Goal: Task Accomplishment & Management: Manage account settings

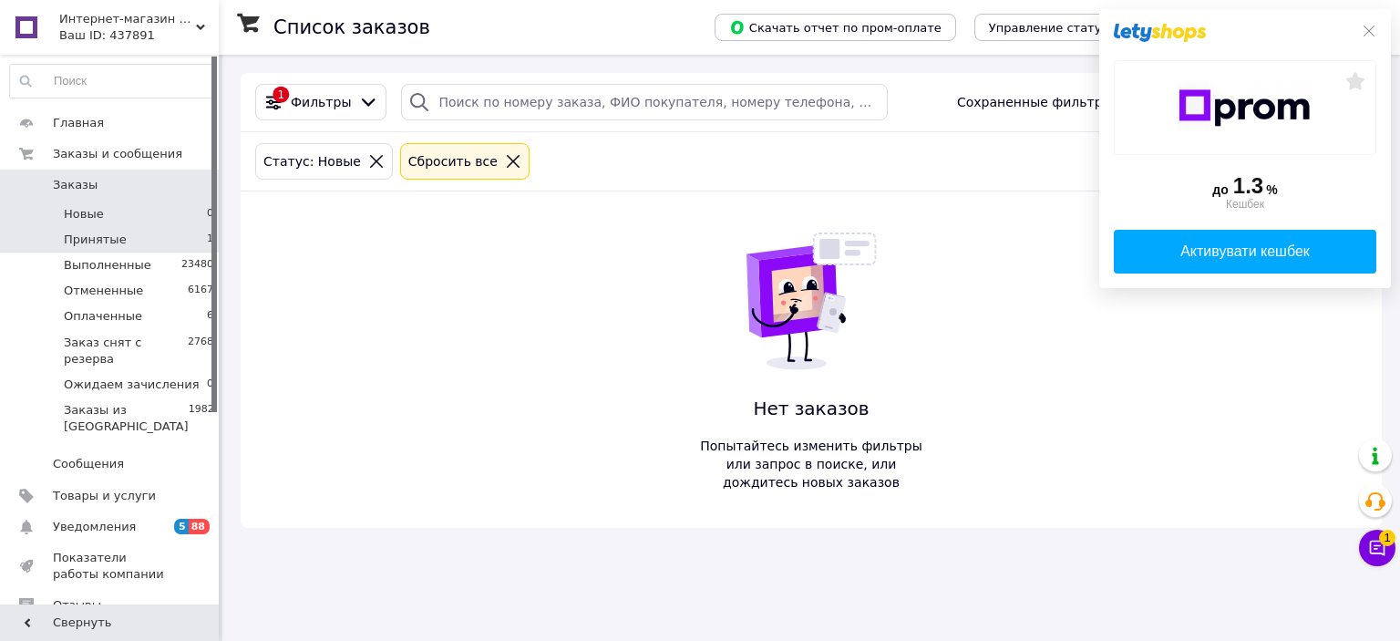
click at [140, 239] on li "Принятые 1" at bounding box center [112, 240] width 224 height 26
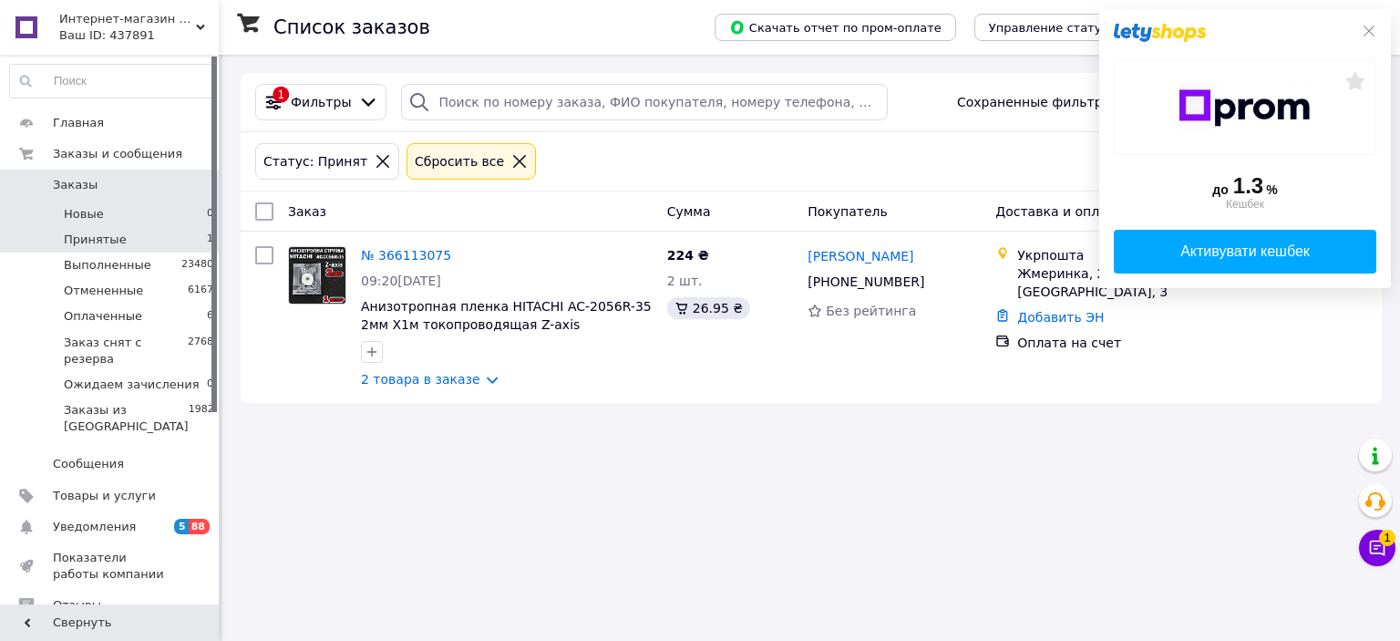
click at [138, 214] on li "Новые 0" at bounding box center [112, 214] width 224 height 26
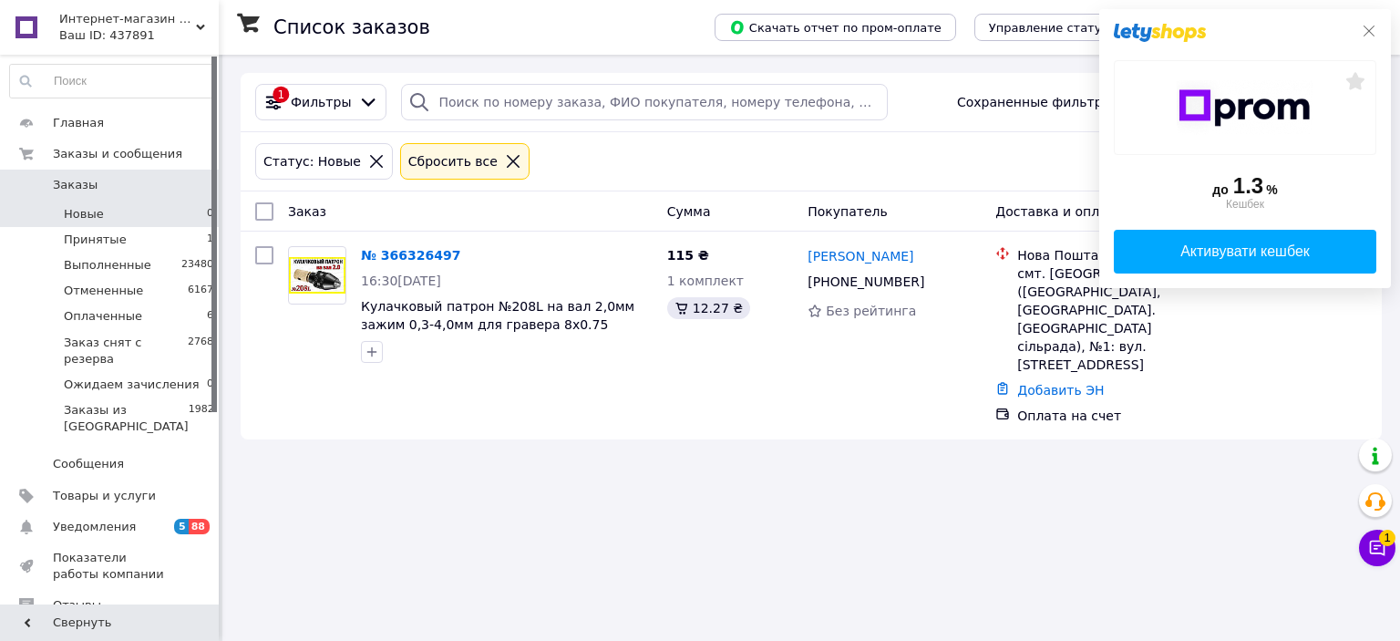
click at [1373, 27] on icon at bounding box center [1369, 31] width 11 height 11
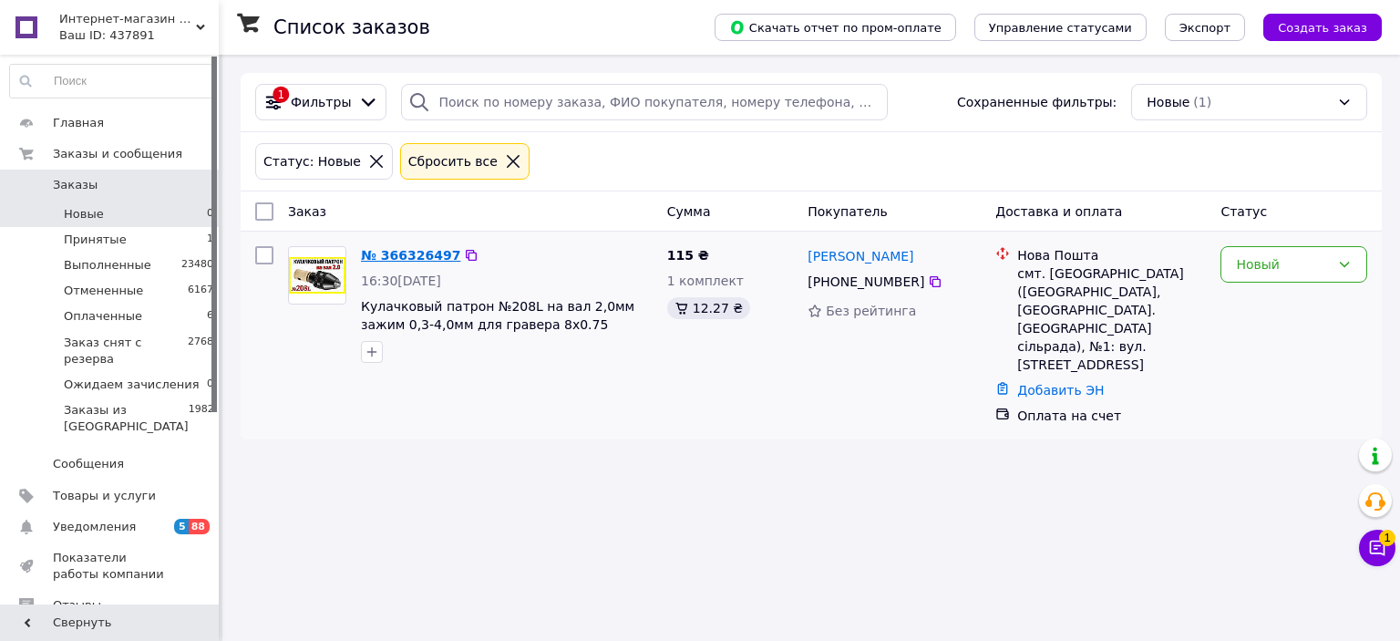
click at [383, 251] on link "№ 366326497" at bounding box center [410, 255] width 99 height 15
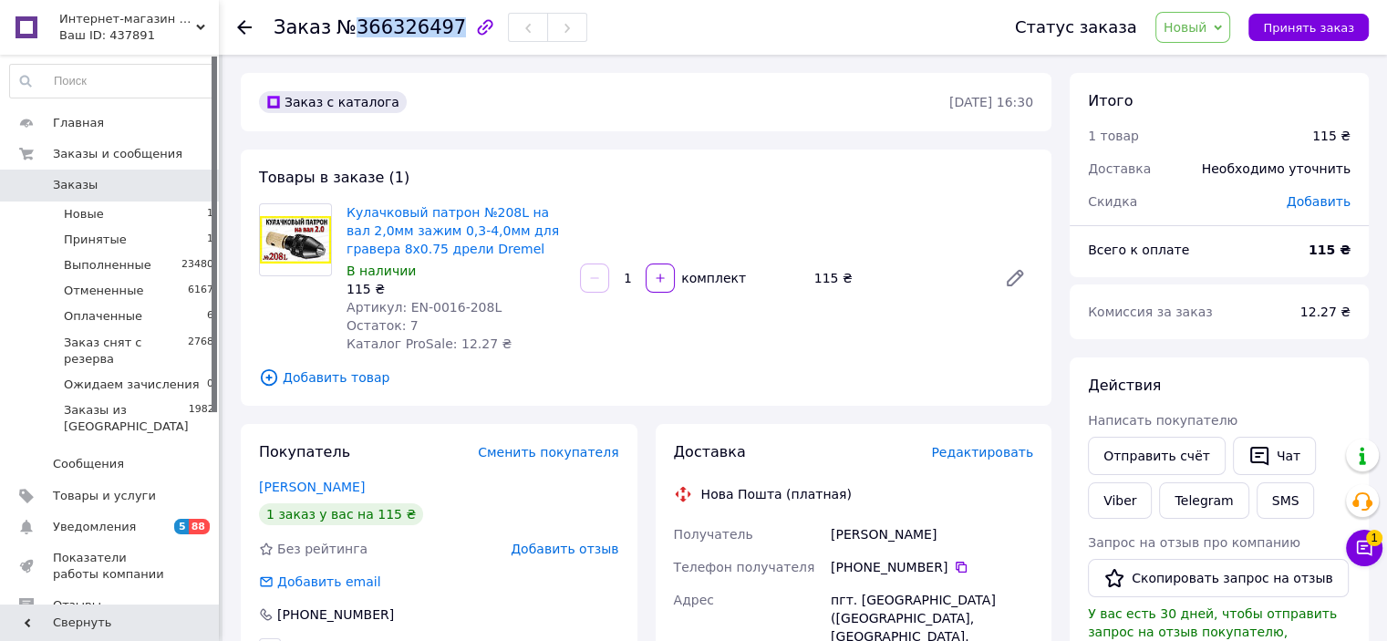
drag, startPoint x: 351, startPoint y: 28, endPoint x: 440, endPoint y: 33, distance: 89.5
click at [440, 33] on span "№366326497" at bounding box center [400, 27] width 129 height 22
copy span "366326497"
click at [1278, 491] on button "SMS" at bounding box center [1285, 500] width 58 height 36
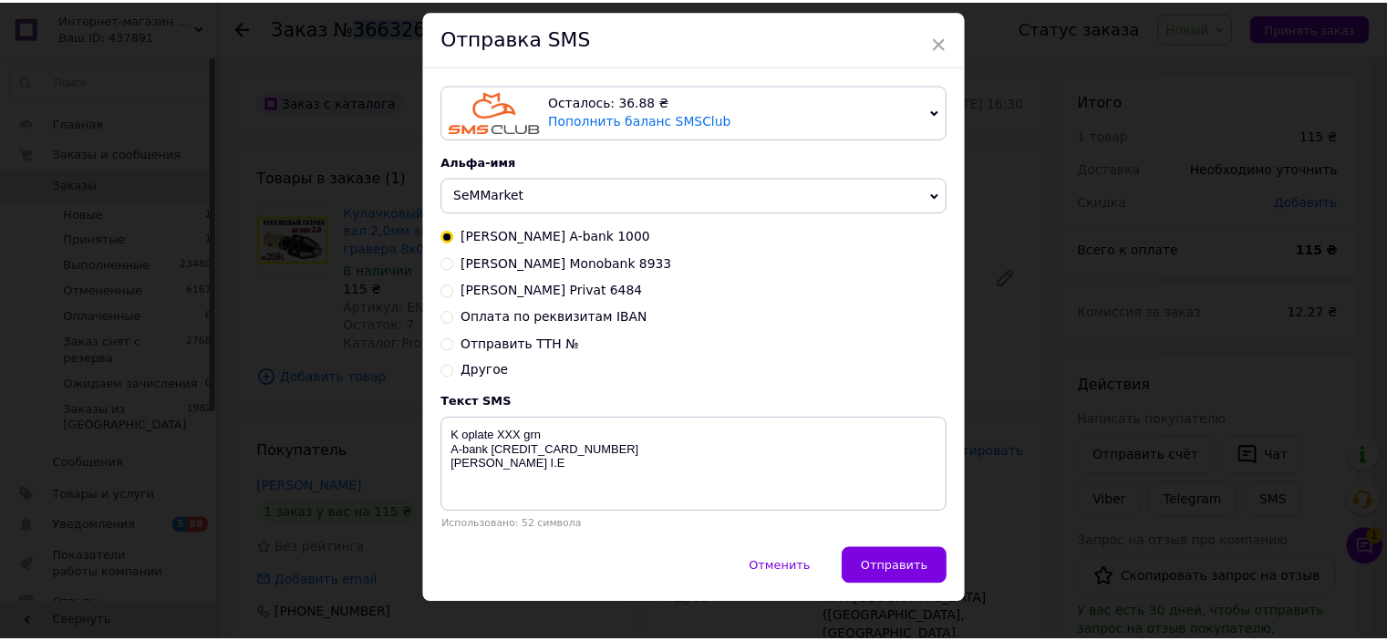
scroll to position [84, 0]
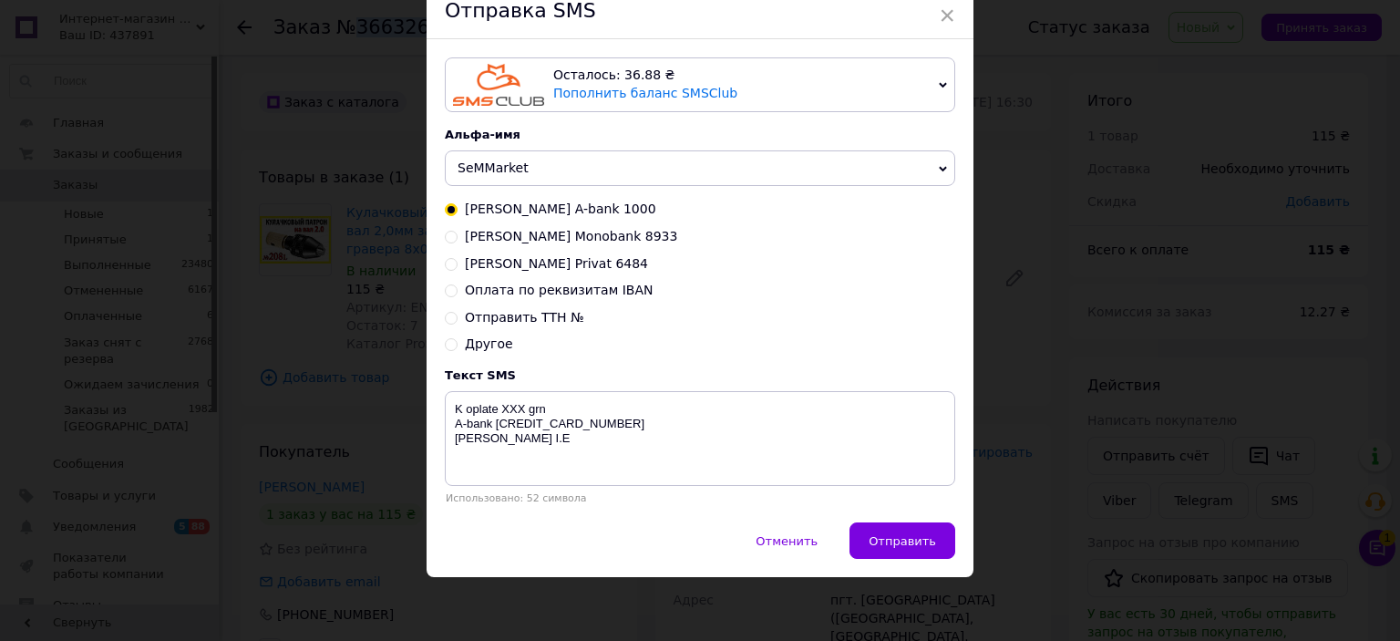
click at [450, 288] on input "Оплата по реквизитам IBAN" at bounding box center [451, 289] width 13 height 13
radio input "true"
radio input "false"
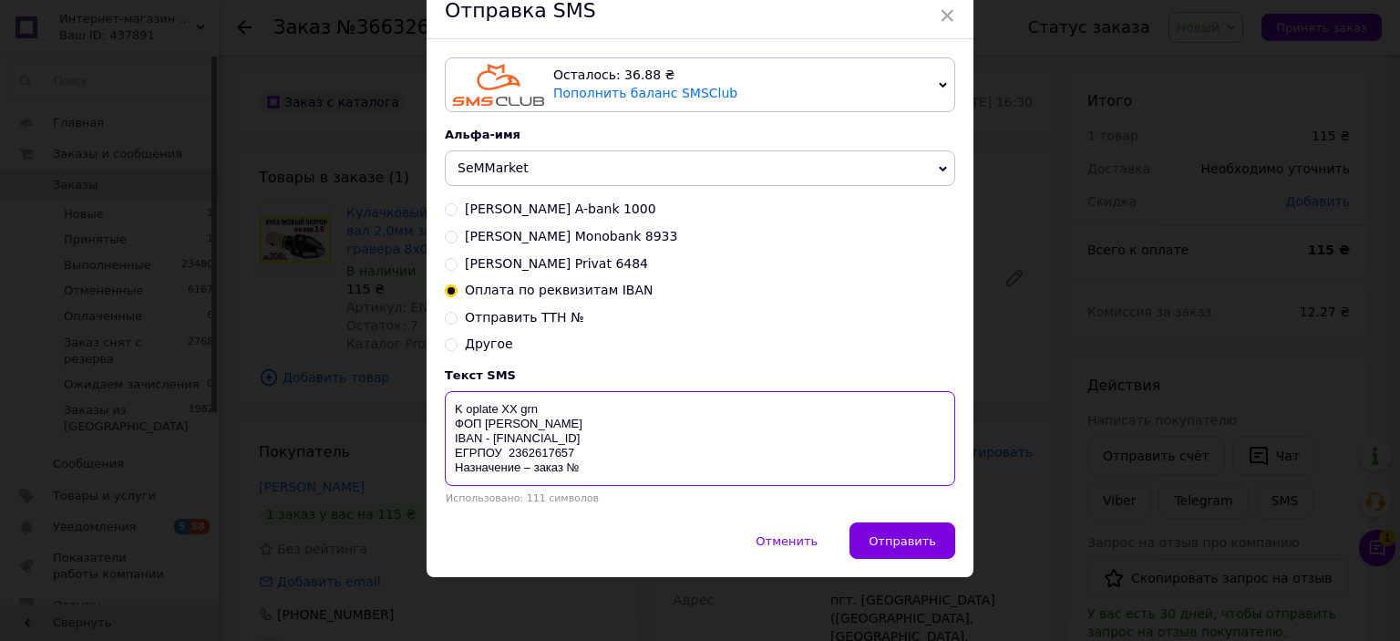
click at [515, 408] on textarea "K oplate XX grn ФОП Семенюк І. Ю. IBAN - UA233220010000026007310080989 ЕГРПОУ 2…" at bounding box center [700, 438] width 511 height 95
click at [592, 465] on textarea "K oplate 115 grn ФОП Семенюк І. Ю. IBAN - UA233220010000026007310080989 ЕГРПОУ …" at bounding box center [700, 438] width 511 height 95
paste textarea "366326497"
drag, startPoint x: 639, startPoint y: 470, endPoint x: 463, endPoint y: 417, distance: 184.0
click at [439, 405] on div "Осталось: 36.88 ₴ Пополнить баланс SMSClub Подключить LetsAds Альфа-имя SeMMark…" at bounding box center [700, 280] width 547 height 483
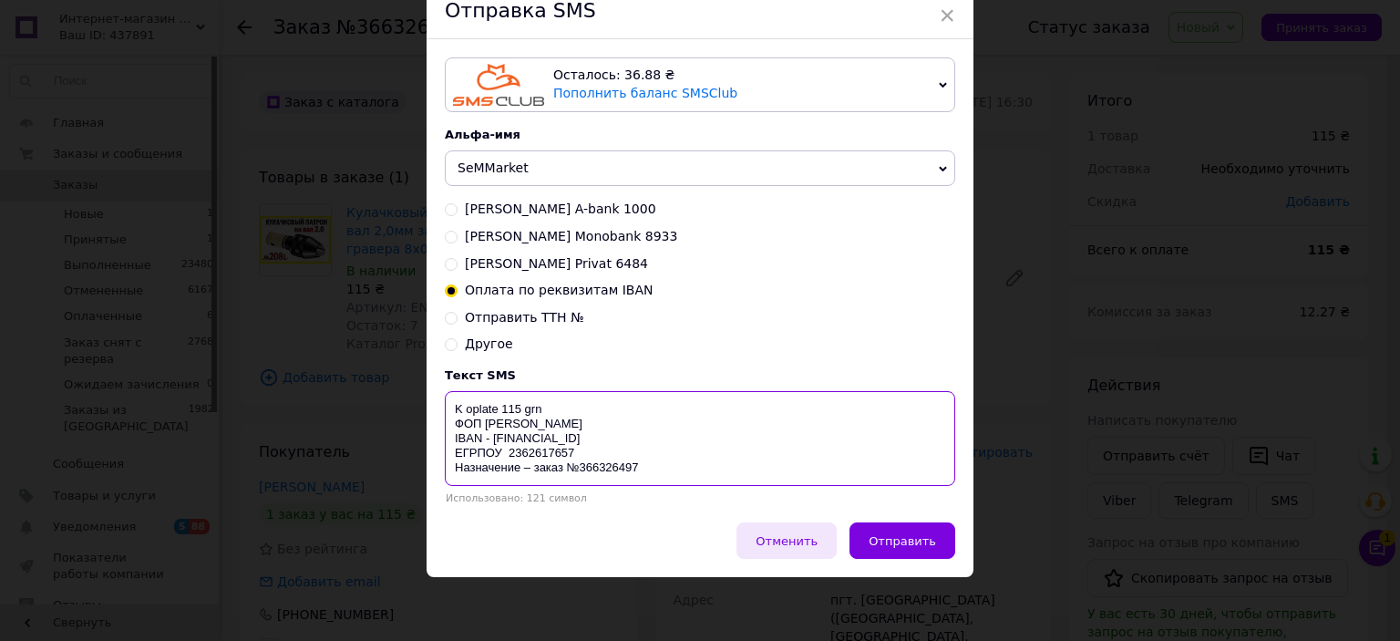
type textarea "K oplate 115 grn ФОП Семенюк І. Ю. IBAN - UA233220010000026007310080989 ЕГРПОУ …"
click at [789, 538] on span "Отменить" at bounding box center [787, 541] width 62 height 14
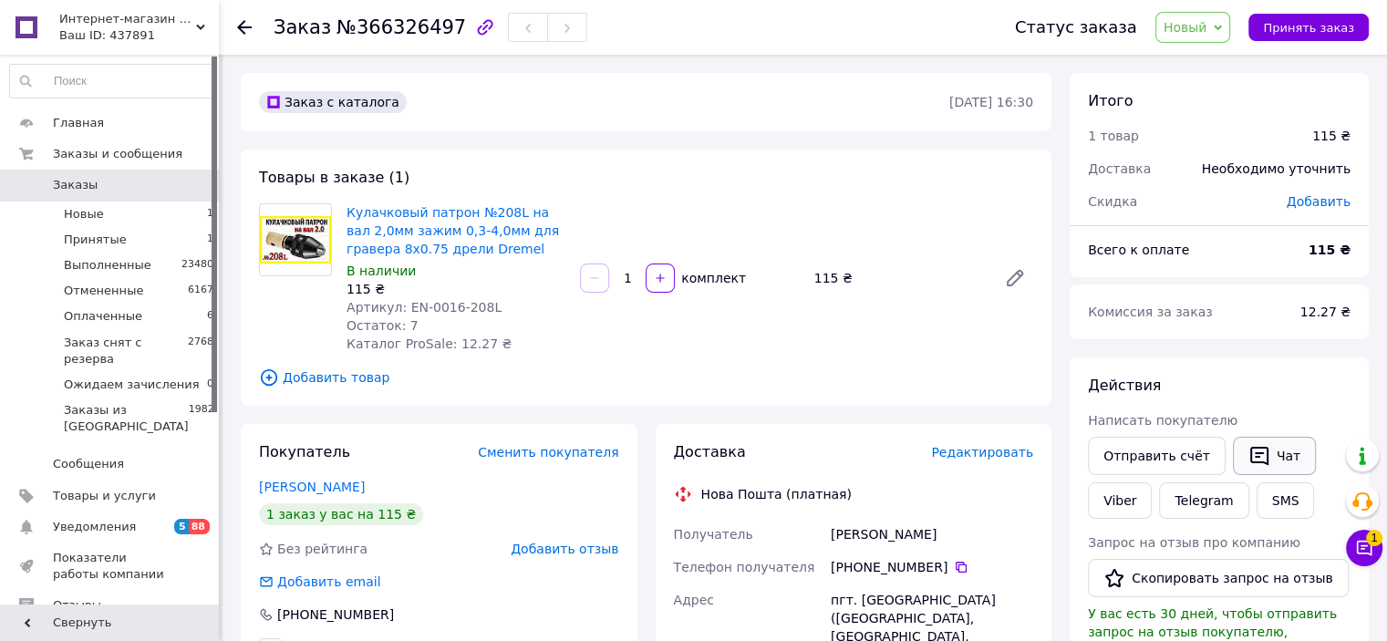
click at [1276, 450] on button "Чат" at bounding box center [1274, 456] width 83 height 38
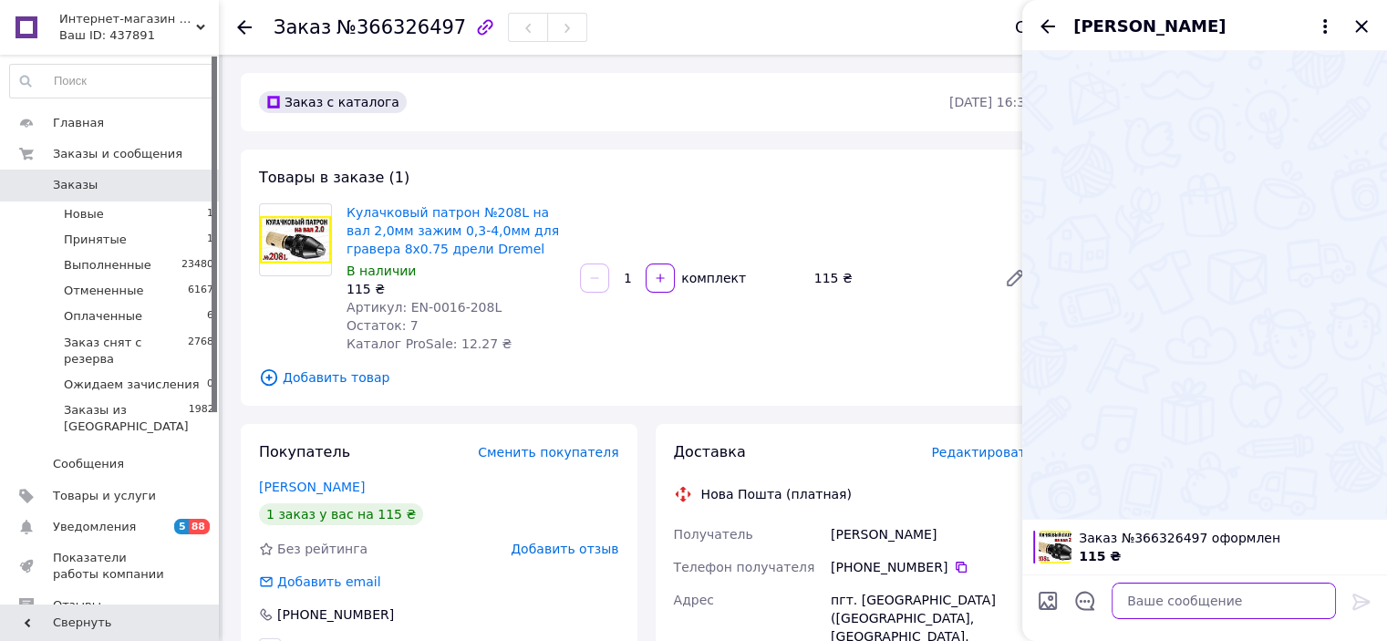
click at [1135, 612] on textarea at bounding box center [1223, 601] width 224 height 36
paste textarea "K oplate 115 grn ФОП Семенюк І. Ю. IBAN - UA233220010000026007310080989 ЕГРПОУ …"
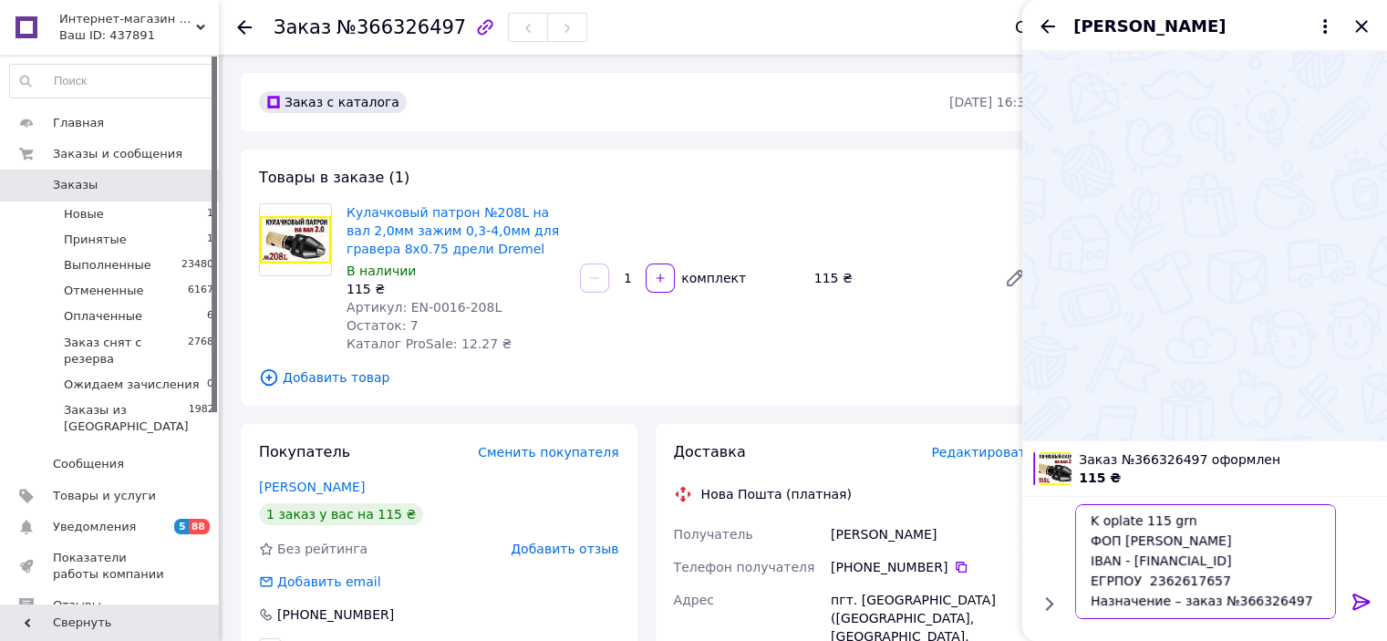
scroll to position [0, 0]
type textarea "K oplate 115 grn ФОП Семенюк І. Ю. IBAN - UA233220010000026007310080989 ЕГРПОУ …"
click at [1365, 602] on icon at bounding box center [1360, 602] width 17 height 16
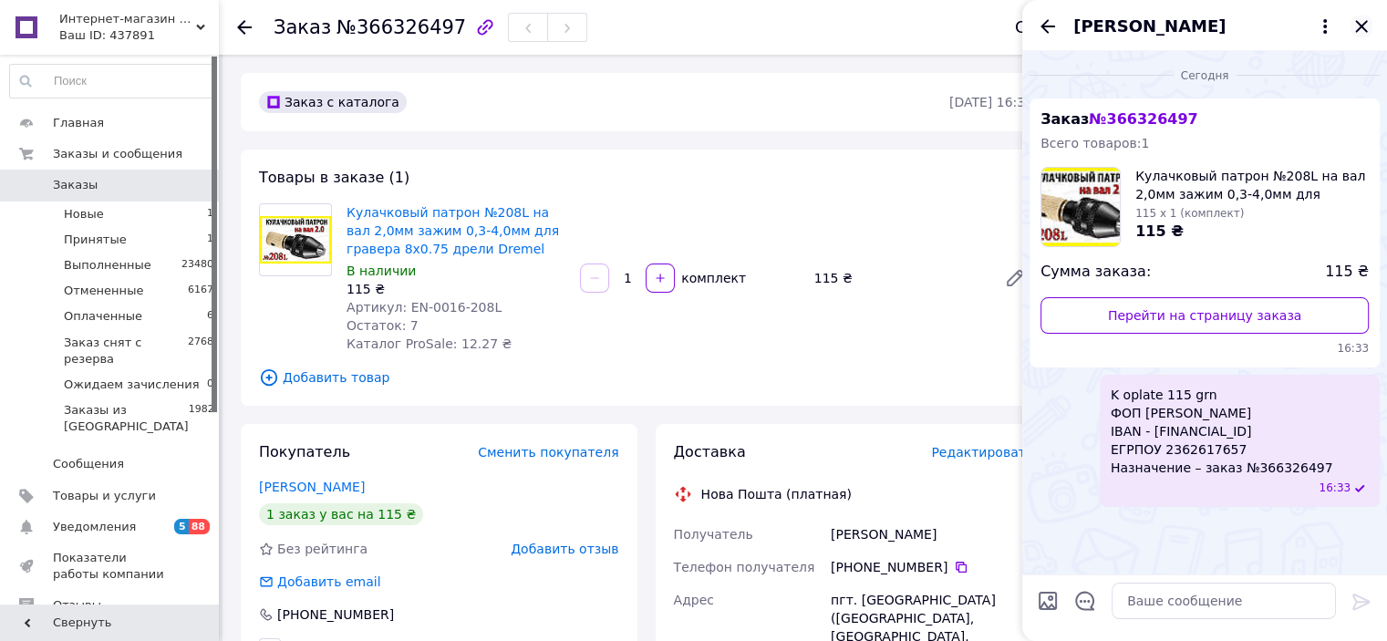
click at [1364, 28] on icon "Закрыть" at bounding box center [1361, 26] width 22 height 22
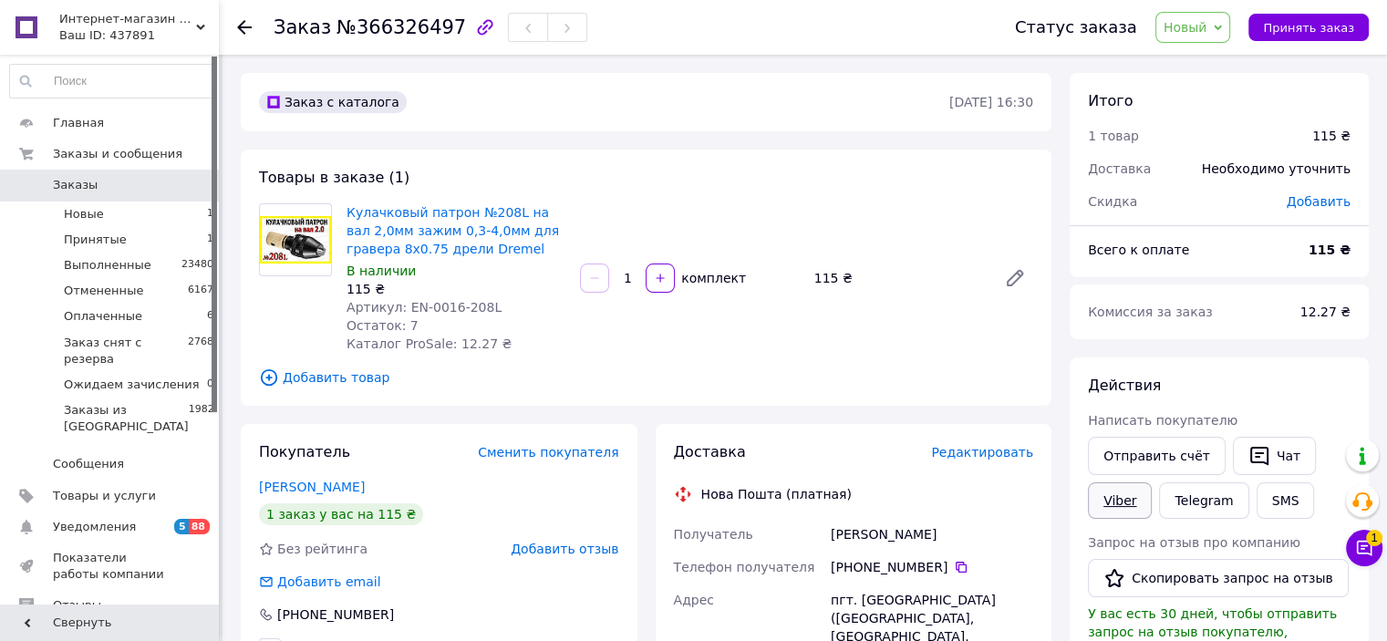
click at [1114, 503] on link "Viber" at bounding box center [1120, 500] width 64 height 36
click at [1176, 492] on link "Telegram" at bounding box center [1203, 500] width 89 height 36
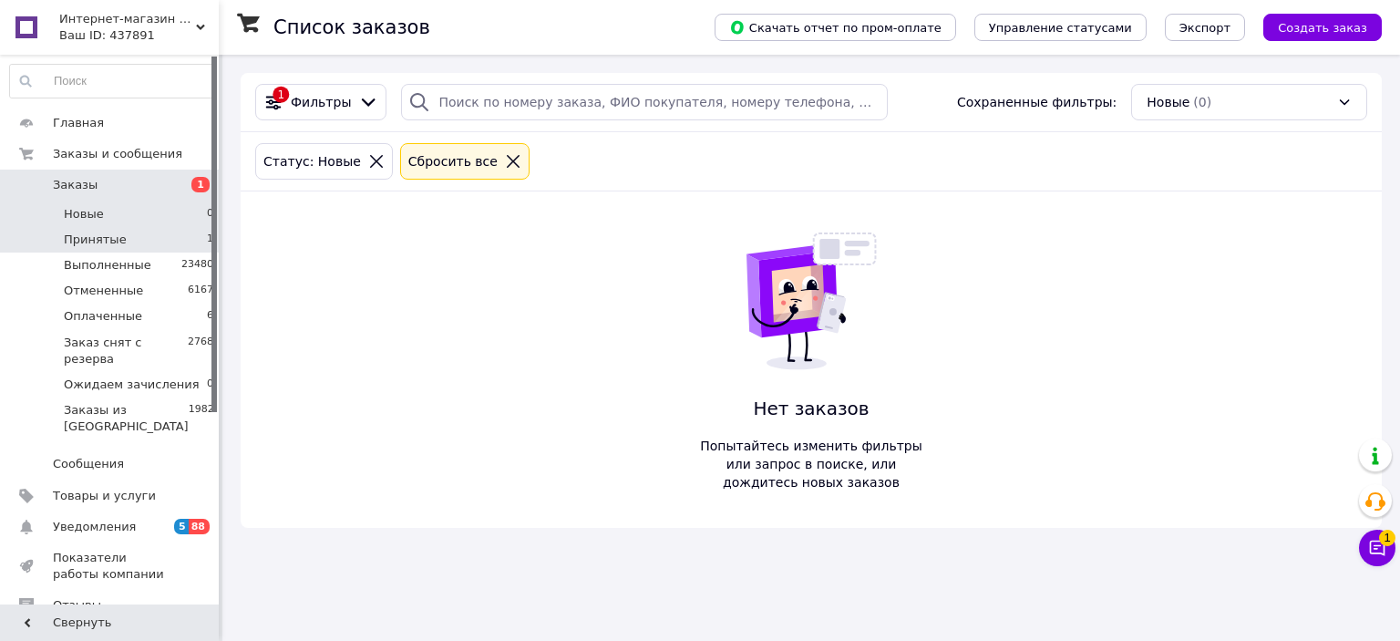
click at [182, 232] on li "Принятые 1" at bounding box center [112, 240] width 224 height 26
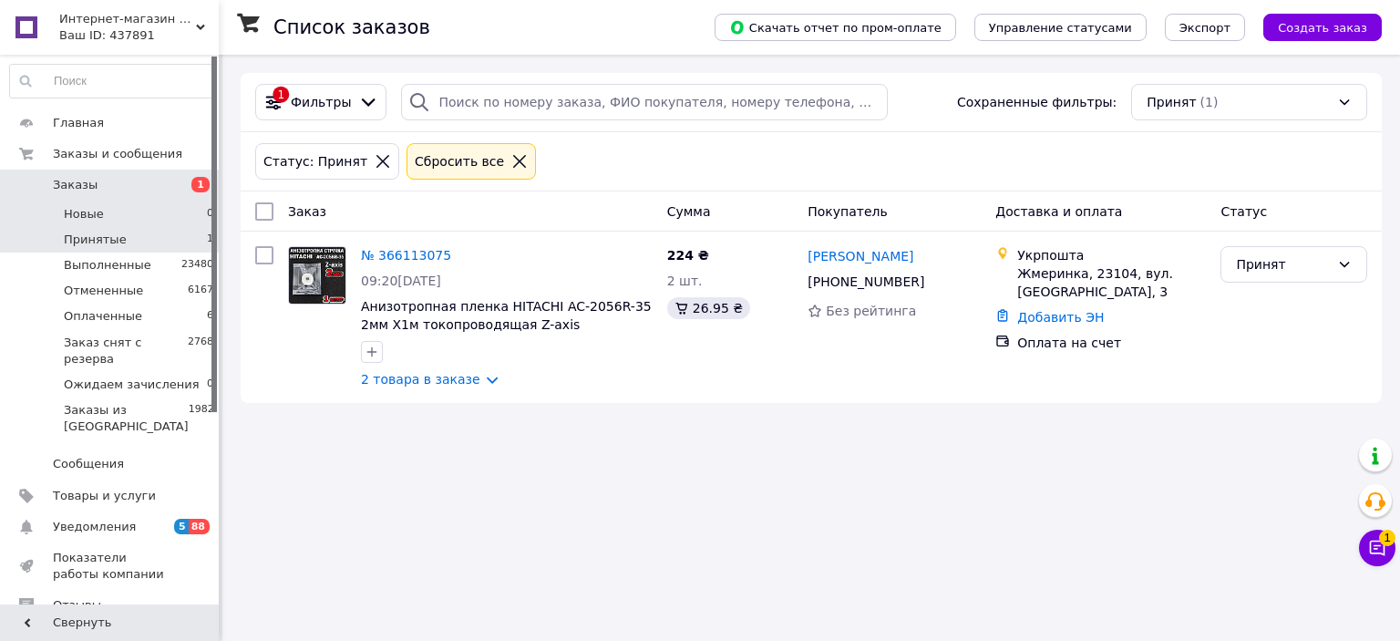
click at [150, 206] on li "Новые 0" at bounding box center [112, 214] width 224 height 26
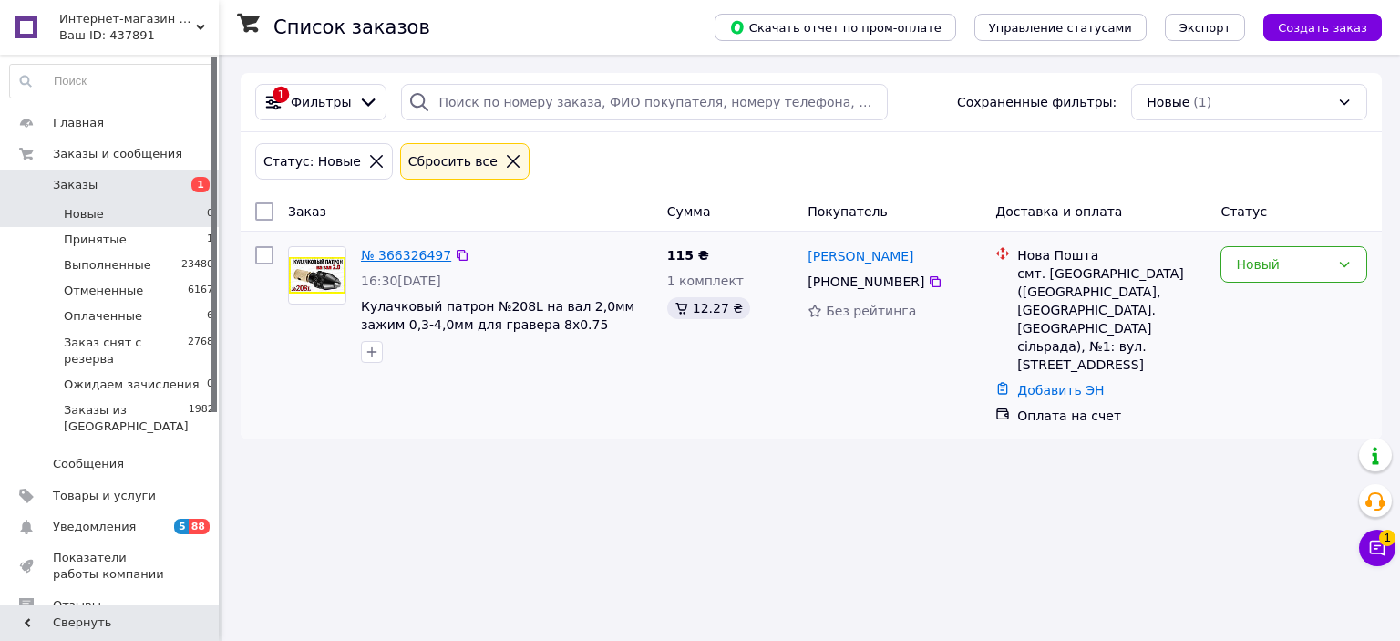
click at [379, 259] on link "№ 366326497" at bounding box center [406, 255] width 90 height 15
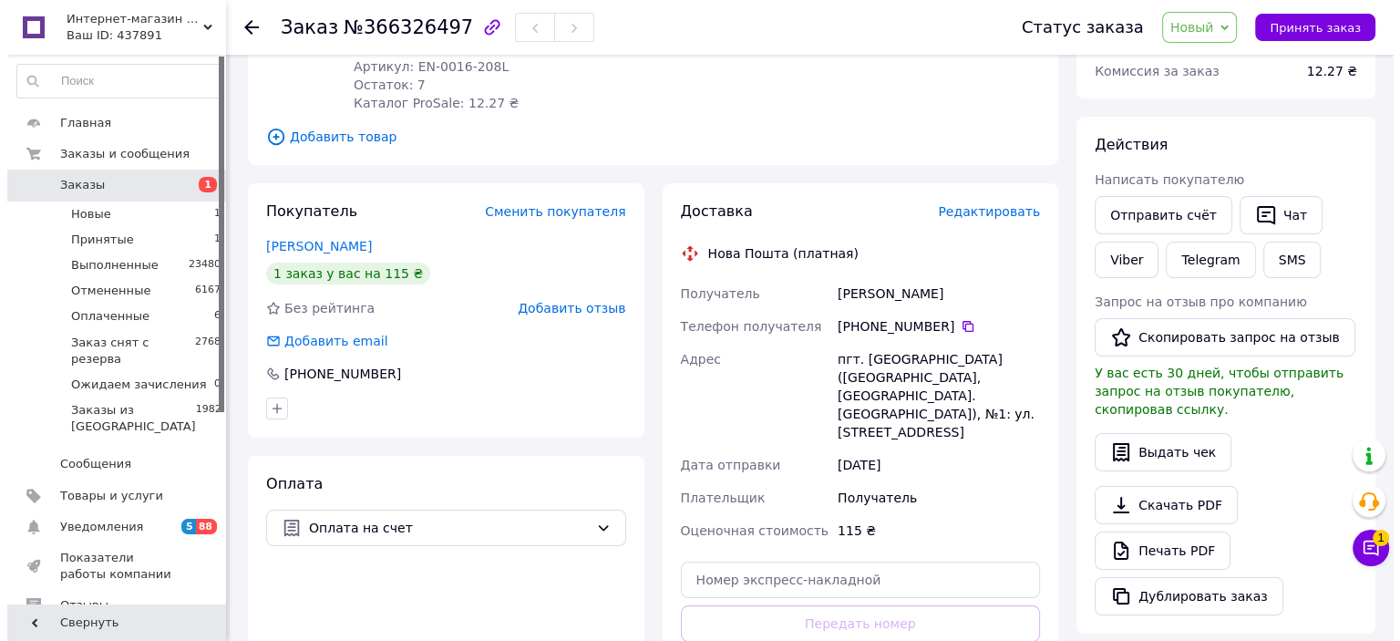
scroll to position [274, 0]
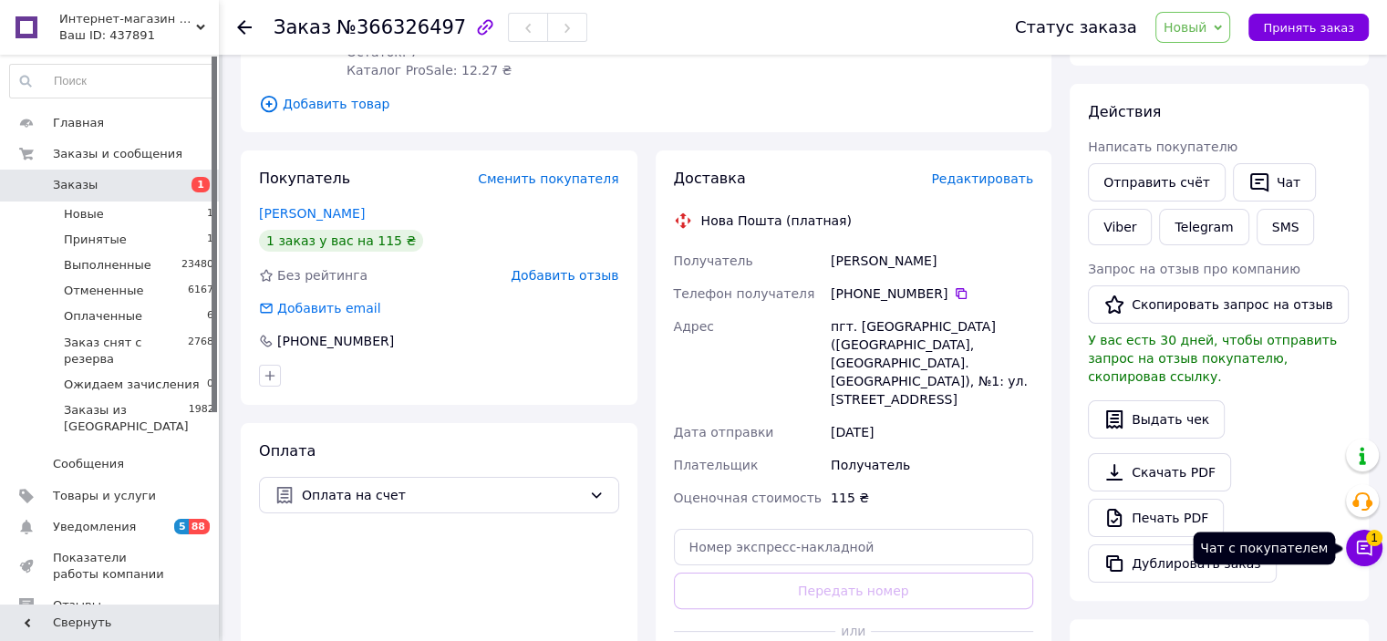
click at [1364, 539] on icon at bounding box center [1364, 548] width 18 height 18
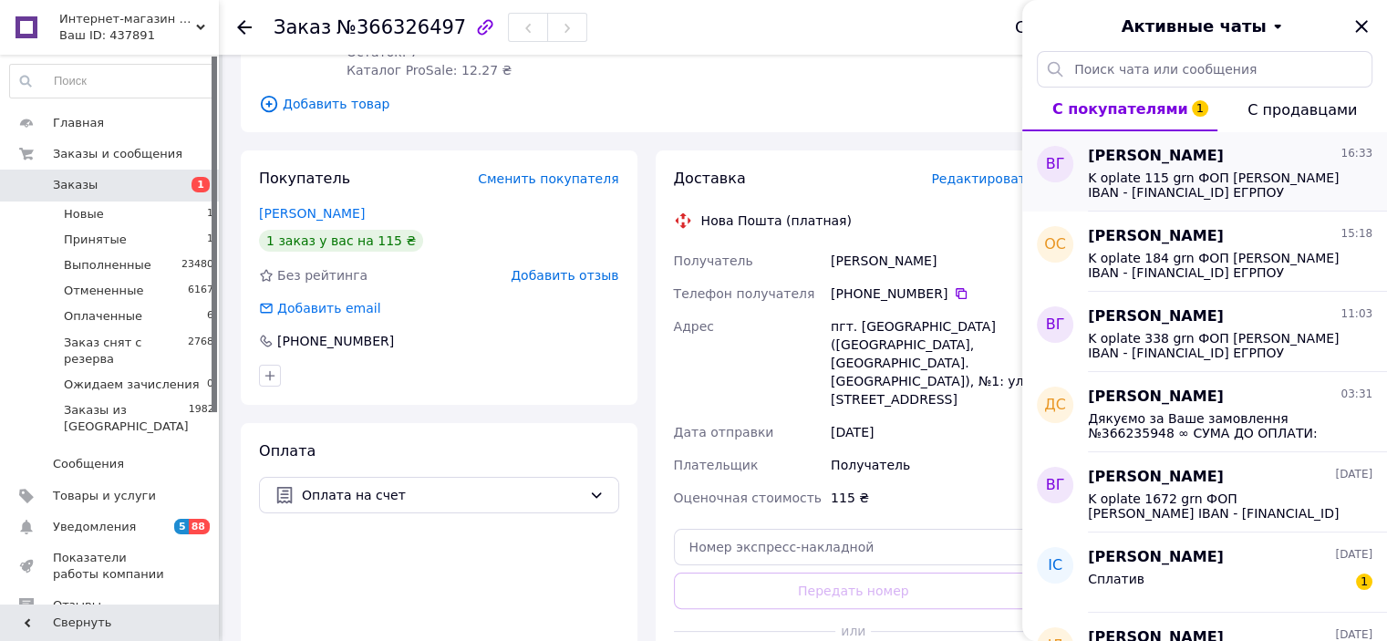
click at [1254, 179] on span "K oplate 115 grn ФОП Семенюк І. Ю. IBAN - UA233220010000026007310080989 ЕГРПОУ …" at bounding box center [1217, 184] width 259 height 29
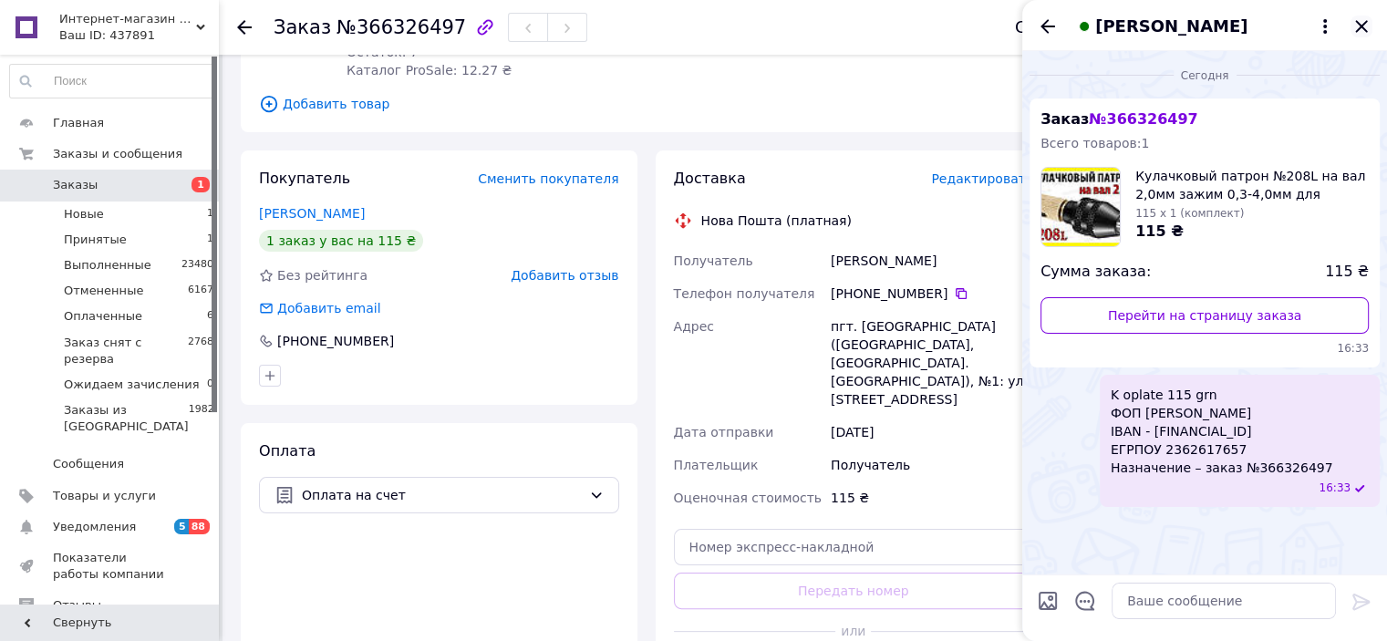
click at [1358, 21] on icon "Закрыть" at bounding box center [1361, 26] width 22 height 22
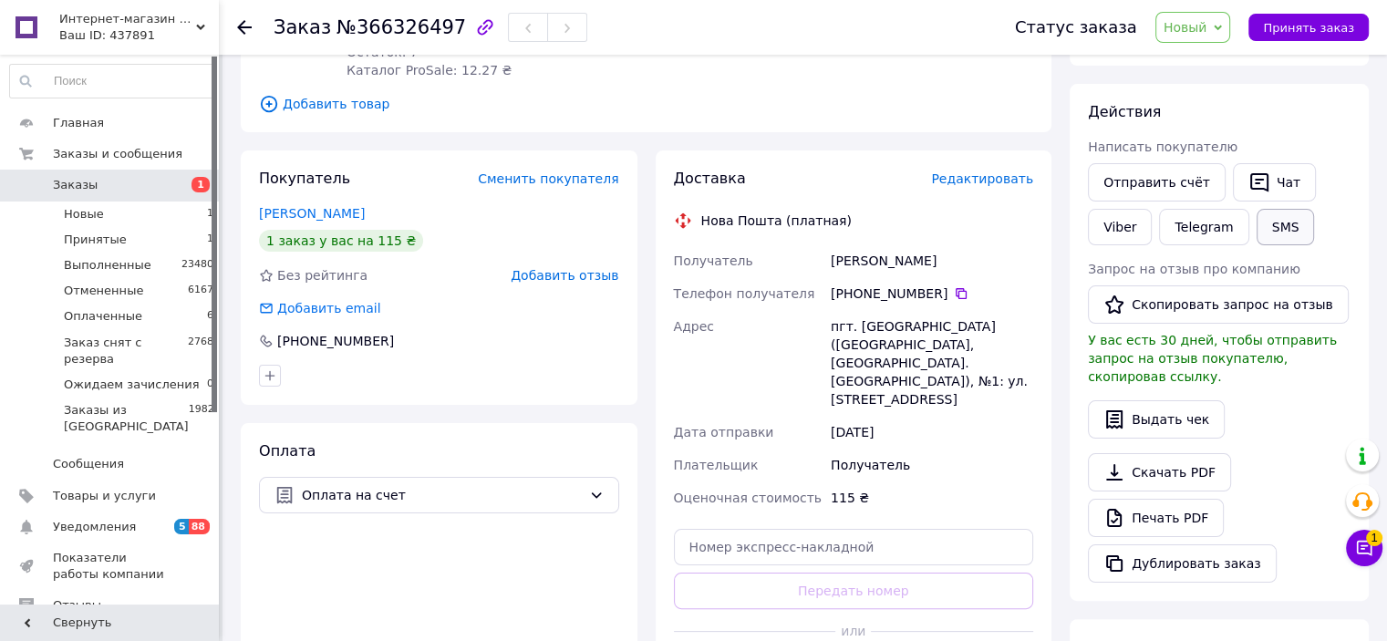
click at [1282, 224] on button "SMS" at bounding box center [1285, 227] width 58 height 36
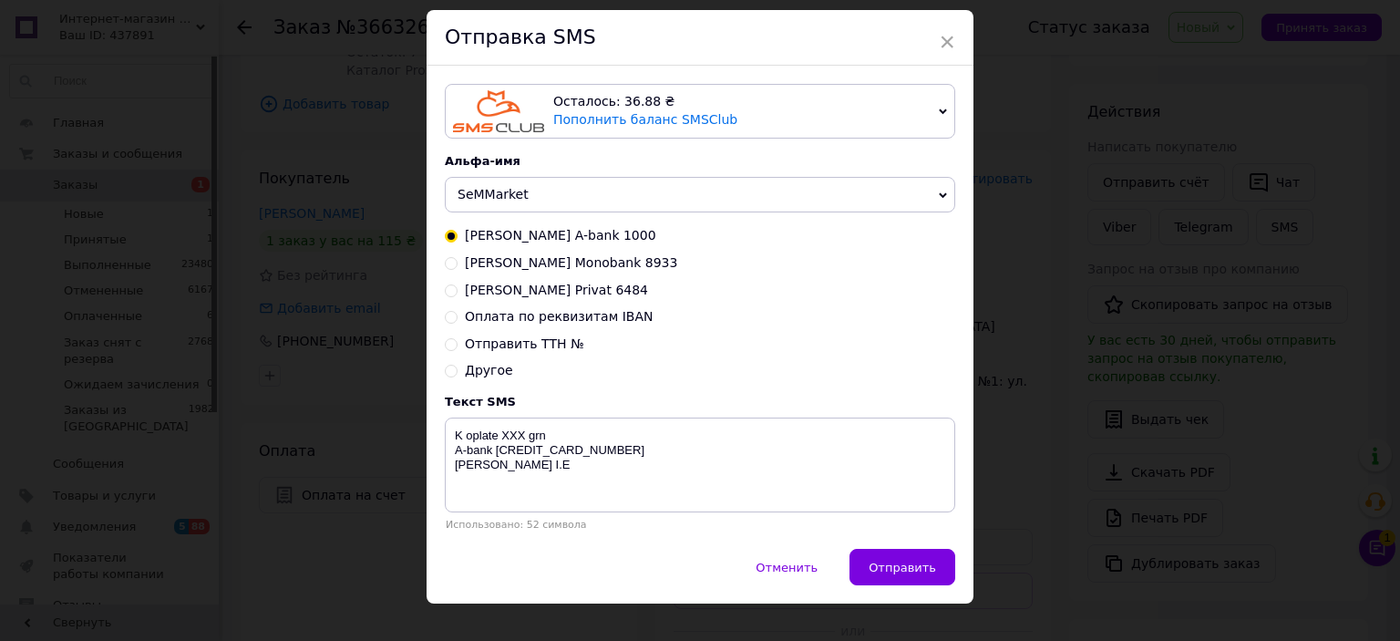
scroll to position [84, 0]
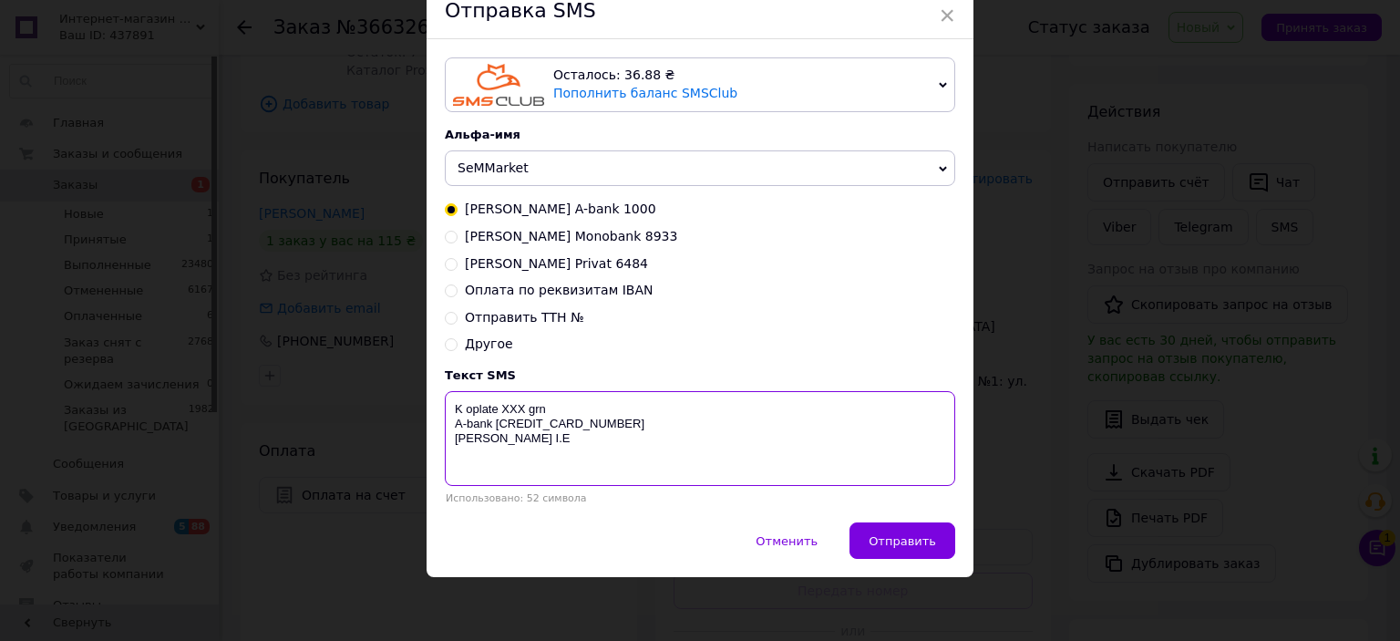
drag, startPoint x: 545, startPoint y: 446, endPoint x: 467, endPoint y: 400, distance: 90.7
click at [460, 403] on textarea "K oplate XXX grn A-bank 4323387025691000 Семенюк I.E" at bounding box center [700, 438] width 511 height 95
type textarea "K"
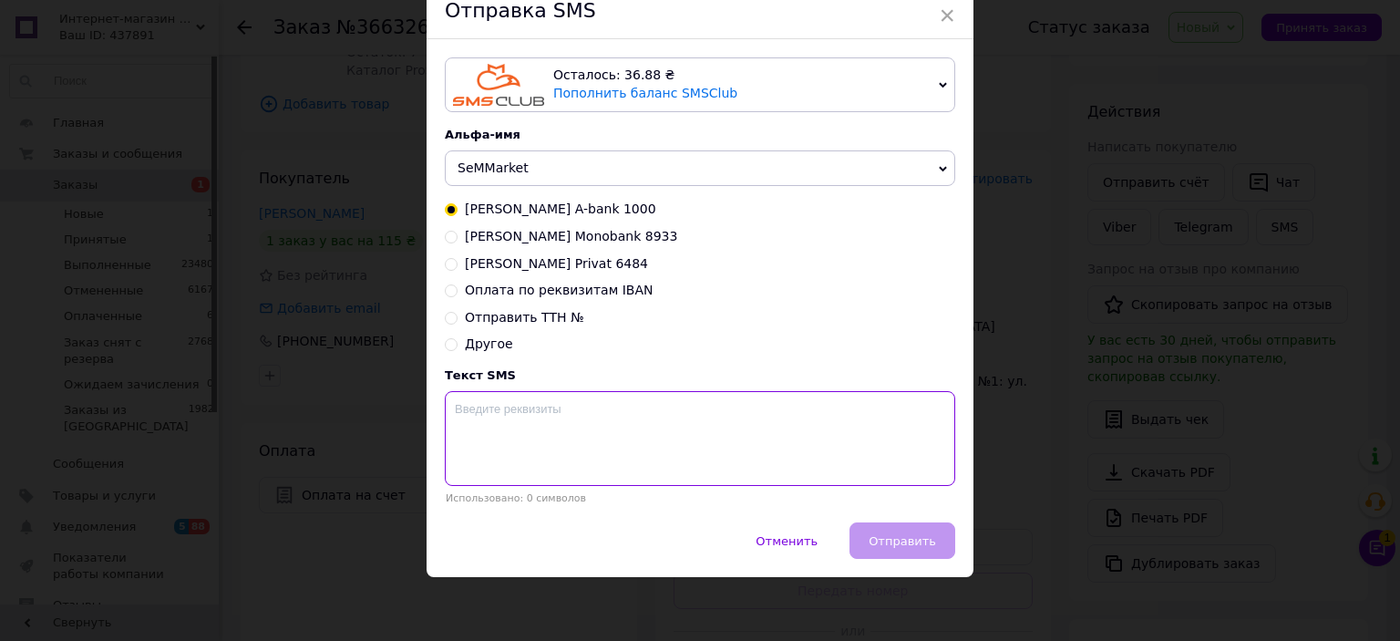
paste textarea "K oplate 115 grn ФОП Семенюк І. Ю. IBAN - UA233220010000026007310080989 ЕГРПОУ …"
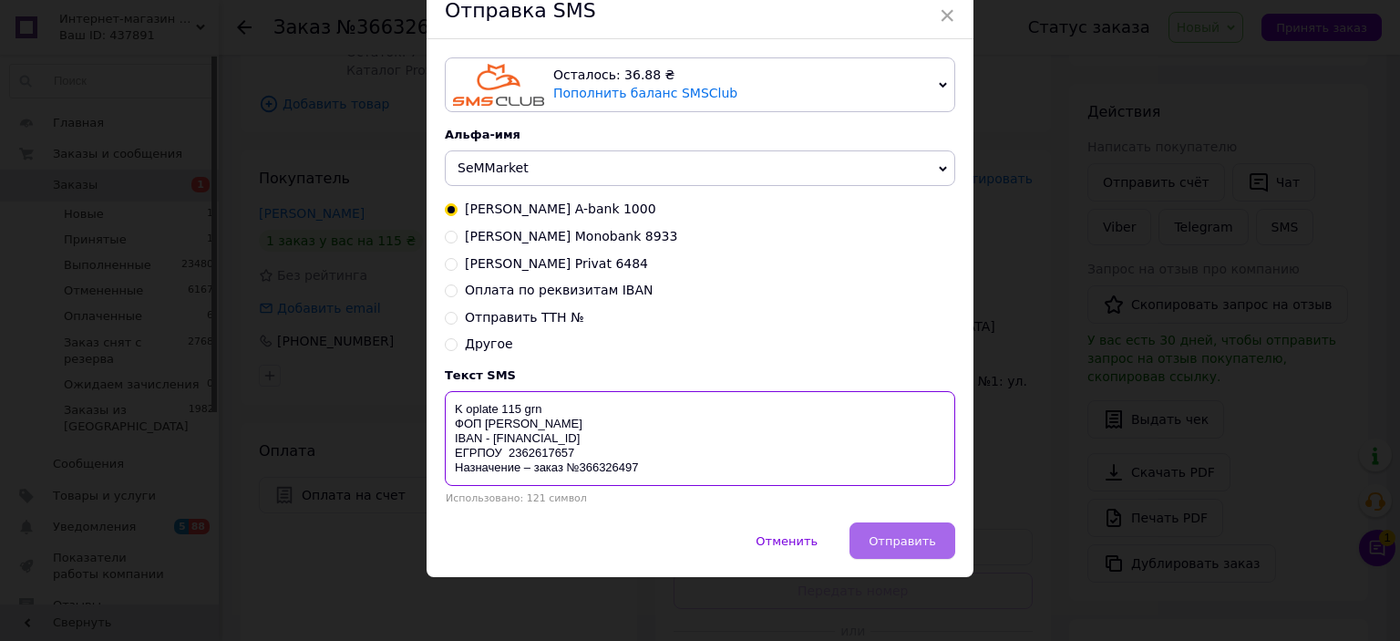
type textarea "K oplate 115 grn ФОП Семенюк І. Ю. IBAN - UA233220010000026007310080989 ЕГРПОУ …"
click at [897, 541] on span "Отправить" at bounding box center [902, 541] width 67 height 14
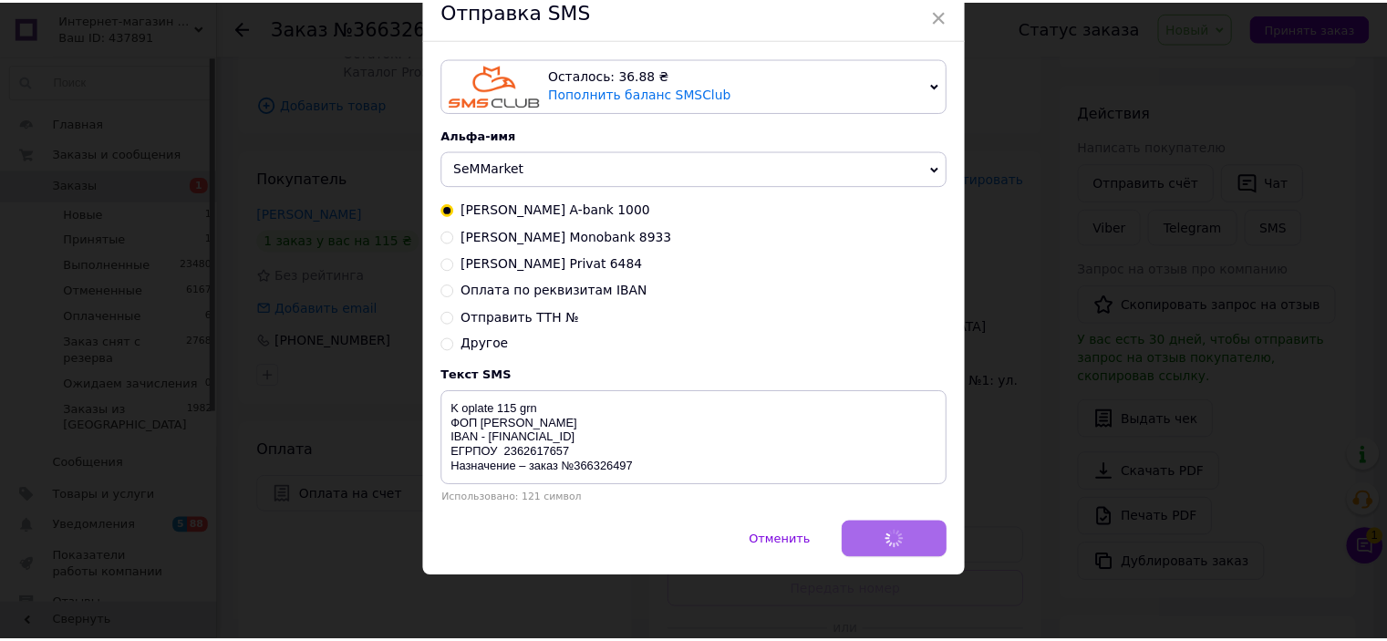
scroll to position [0, 0]
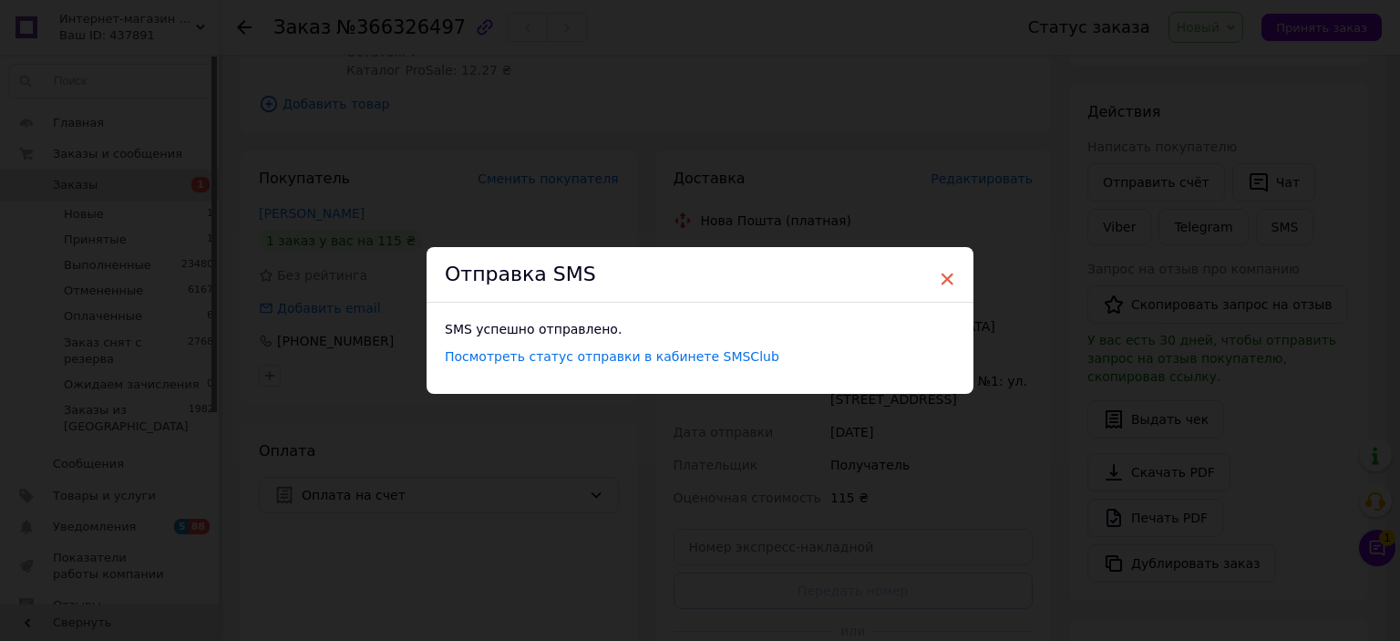
click at [943, 278] on span "×" at bounding box center [947, 278] width 16 height 31
click at [938, 276] on span "×" at bounding box center [941, 278] width 16 height 31
click at [934, 273] on span "×" at bounding box center [941, 278] width 16 height 31
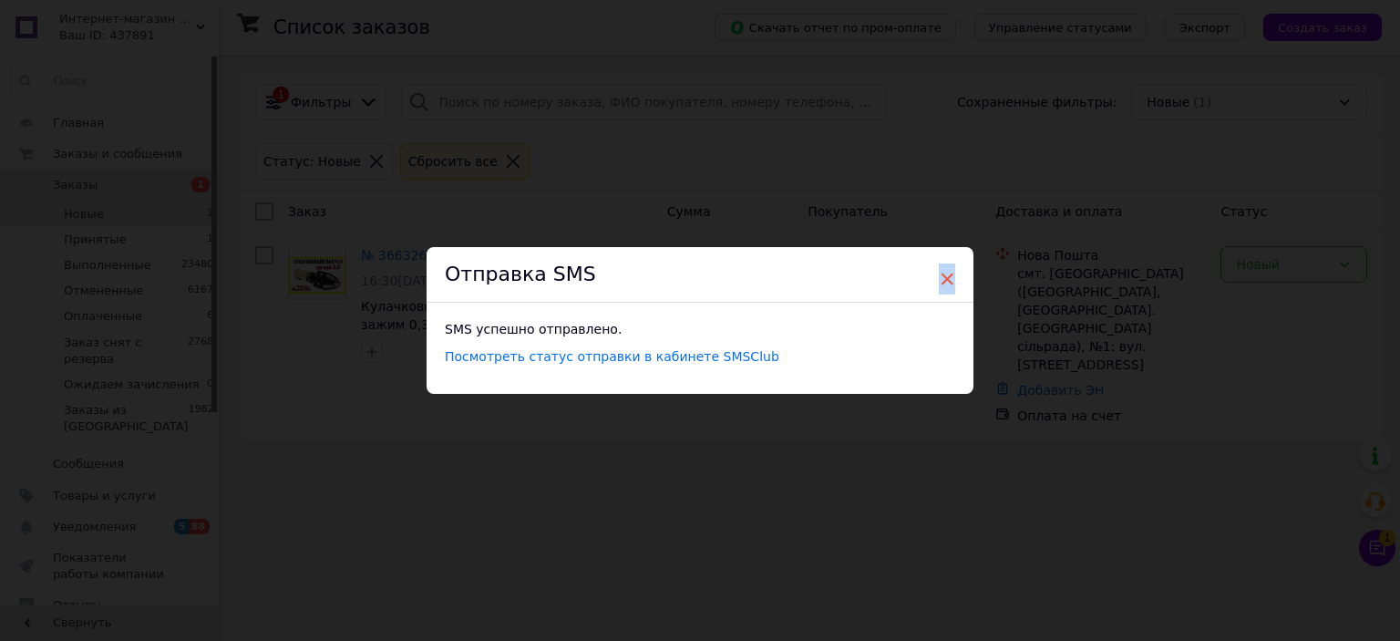
click at [941, 273] on span "×" at bounding box center [947, 278] width 16 height 31
click at [947, 276] on span "×" at bounding box center [947, 278] width 16 height 31
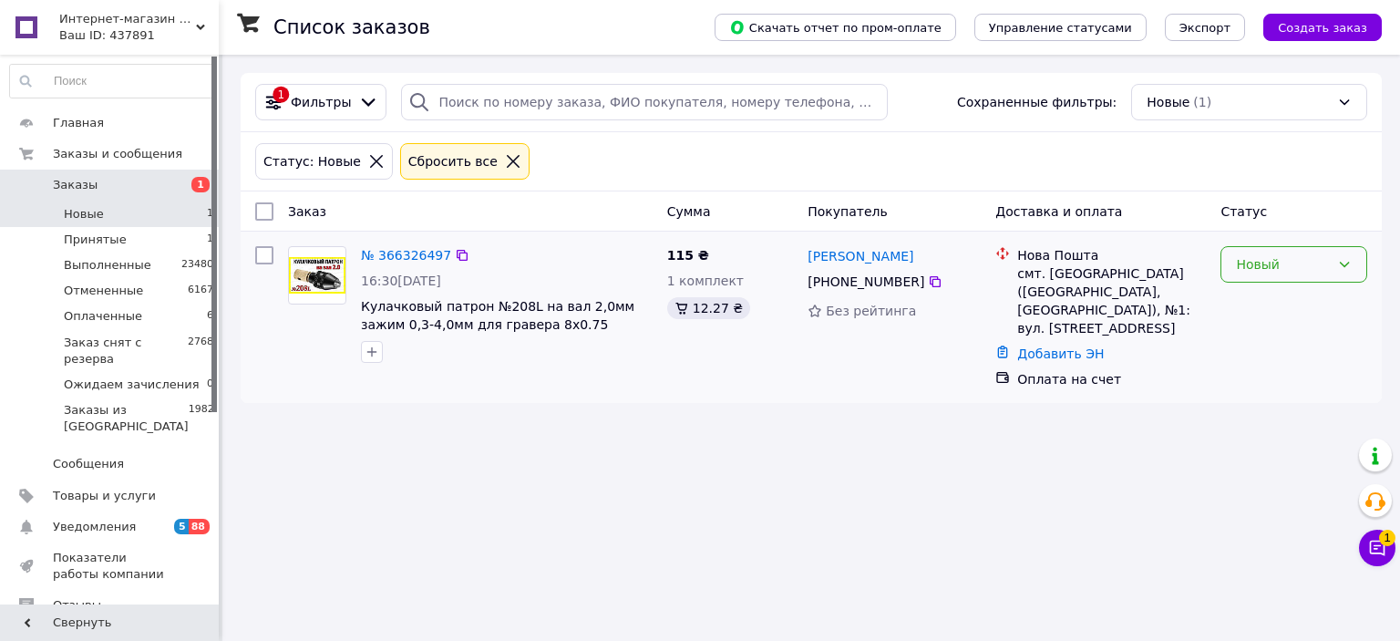
click at [1345, 261] on icon at bounding box center [1345, 264] width 15 height 15
click at [1304, 295] on li "Принят" at bounding box center [1294, 303] width 145 height 33
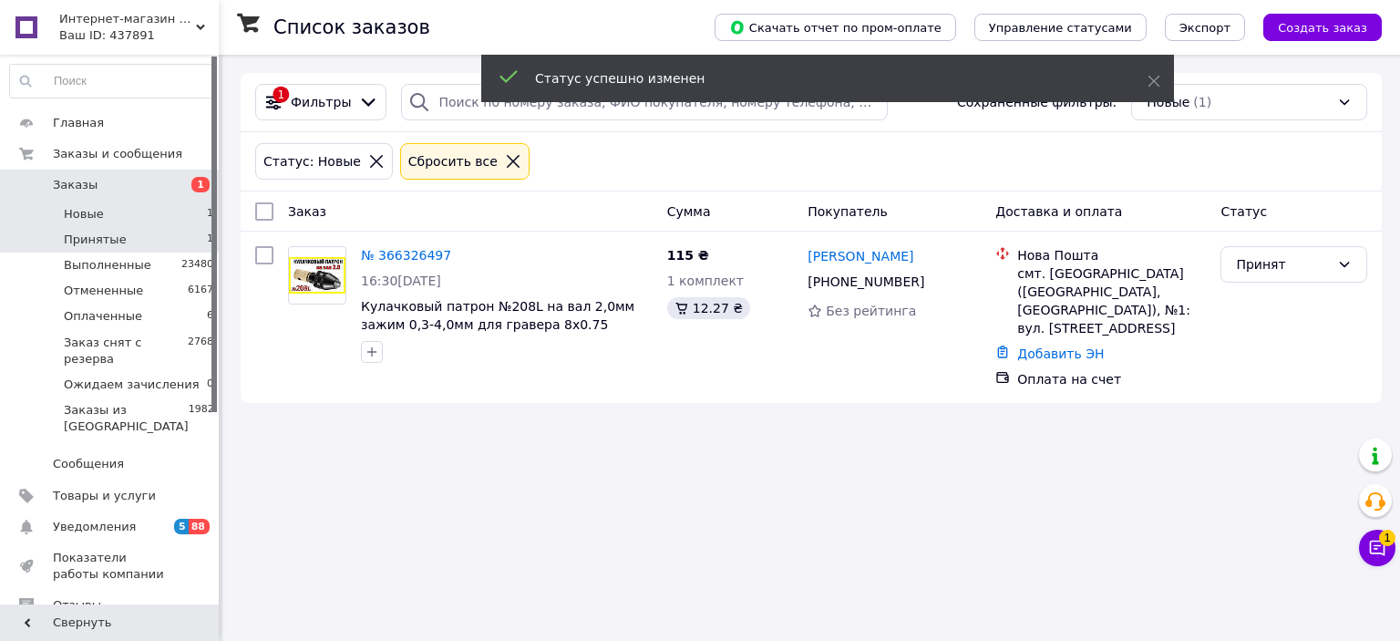
click at [133, 249] on li "Принятые 1" at bounding box center [112, 240] width 224 height 26
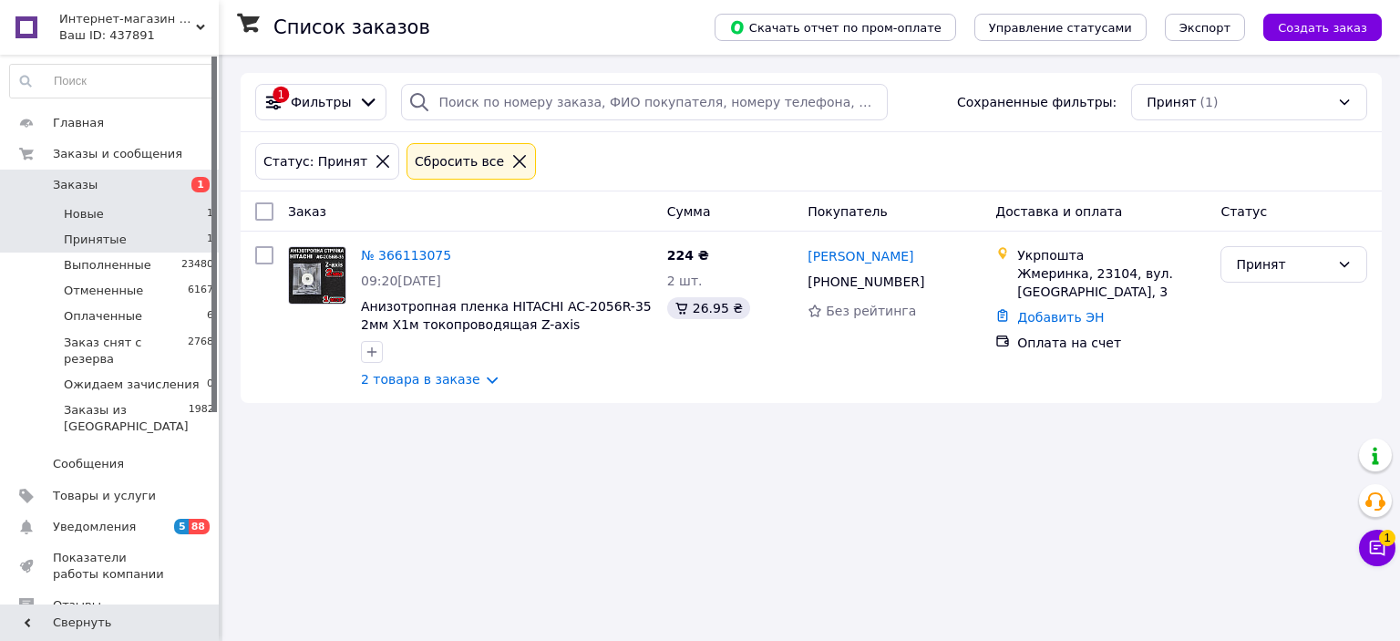
click at [156, 211] on li "Новые 1" at bounding box center [112, 214] width 224 height 26
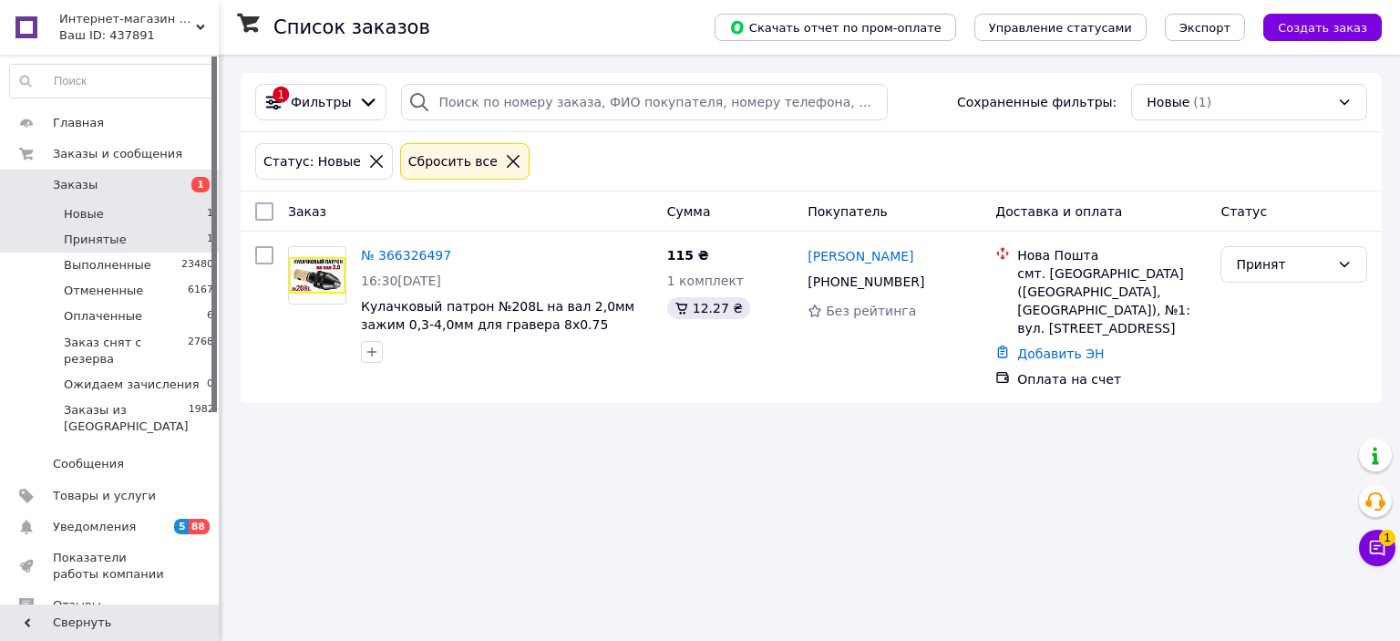
click at [157, 238] on li "Принятые 1" at bounding box center [112, 240] width 224 height 26
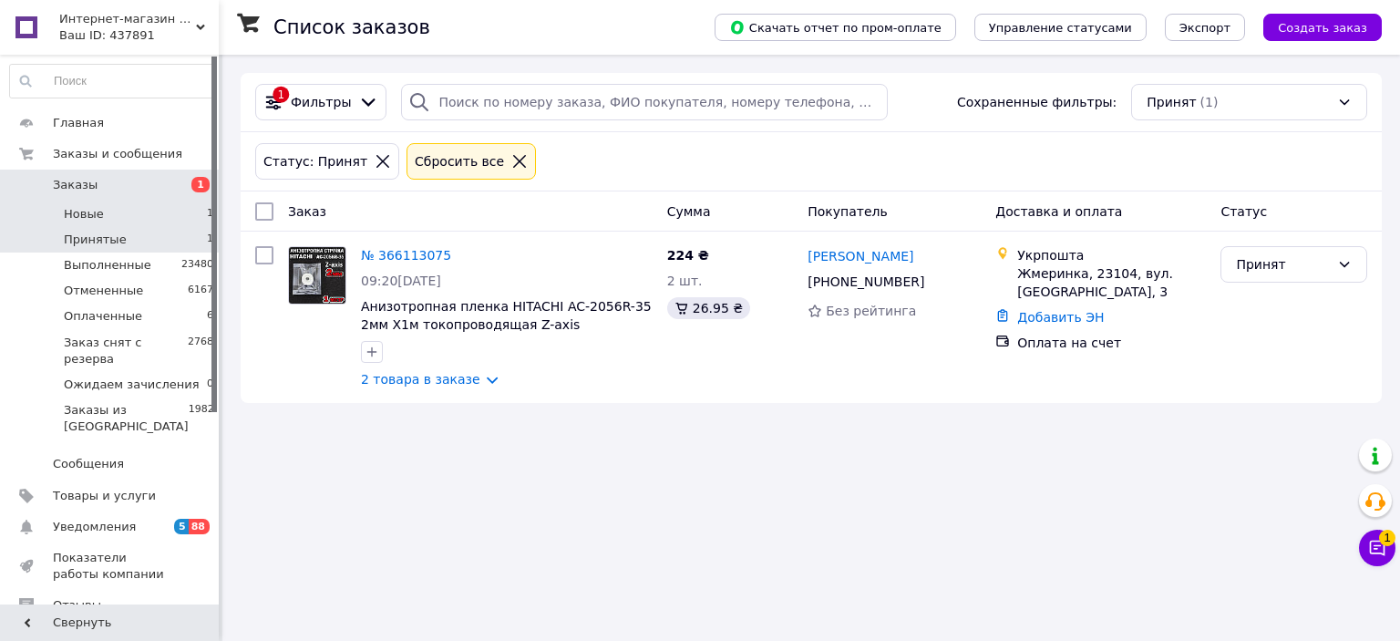
click at [119, 212] on li "Новые 1" at bounding box center [112, 214] width 224 height 26
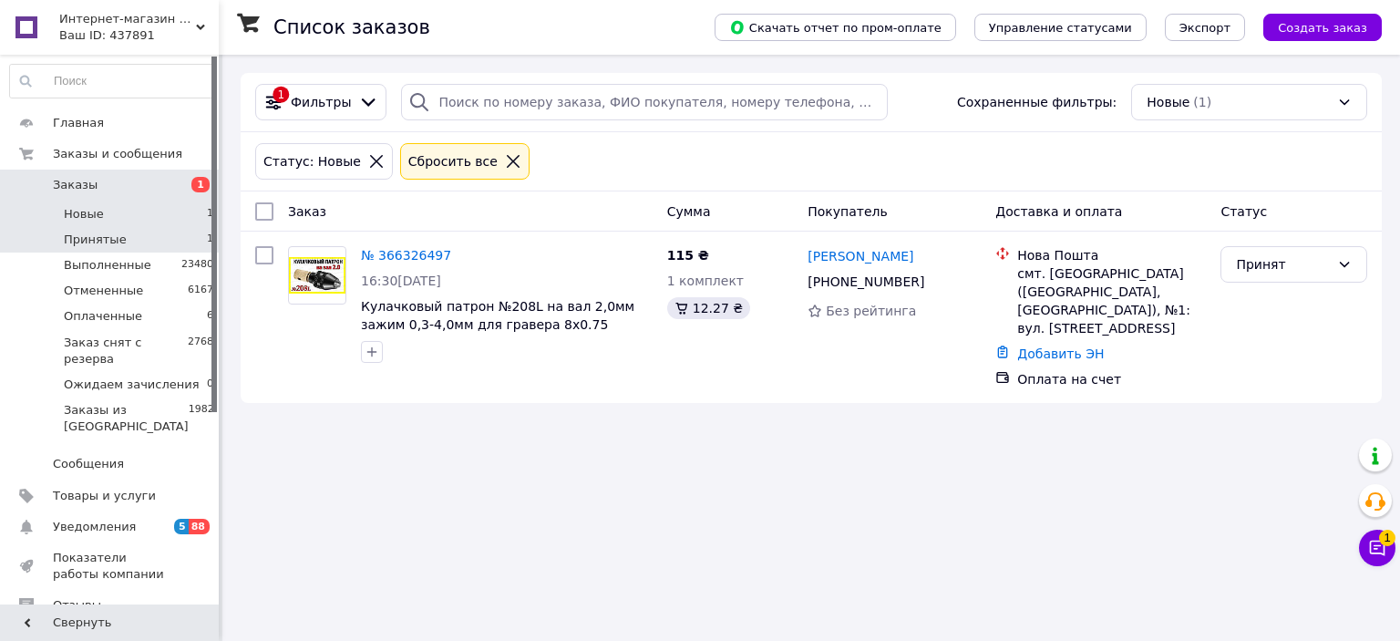
click at [68, 232] on span "Принятые" at bounding box center [95, 240] width 63 height 16
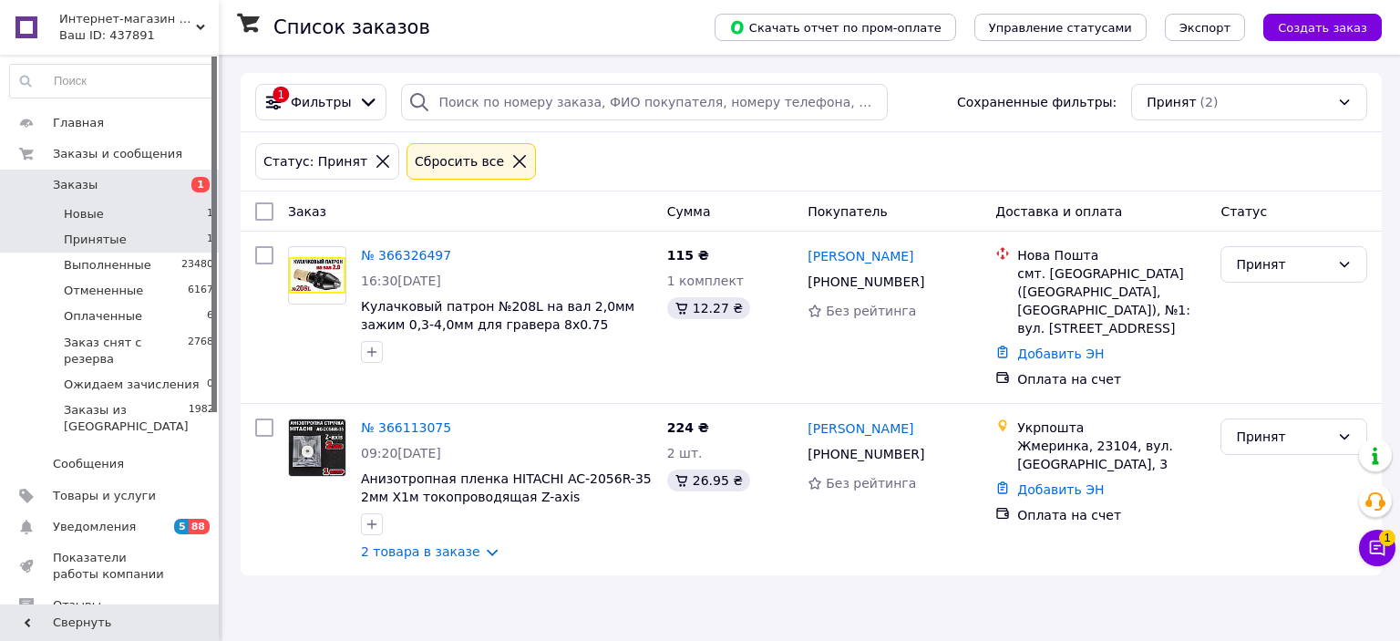
click at [166, 207] on li "Новые 1" at bounding box center [112, 214] width 224 height 26
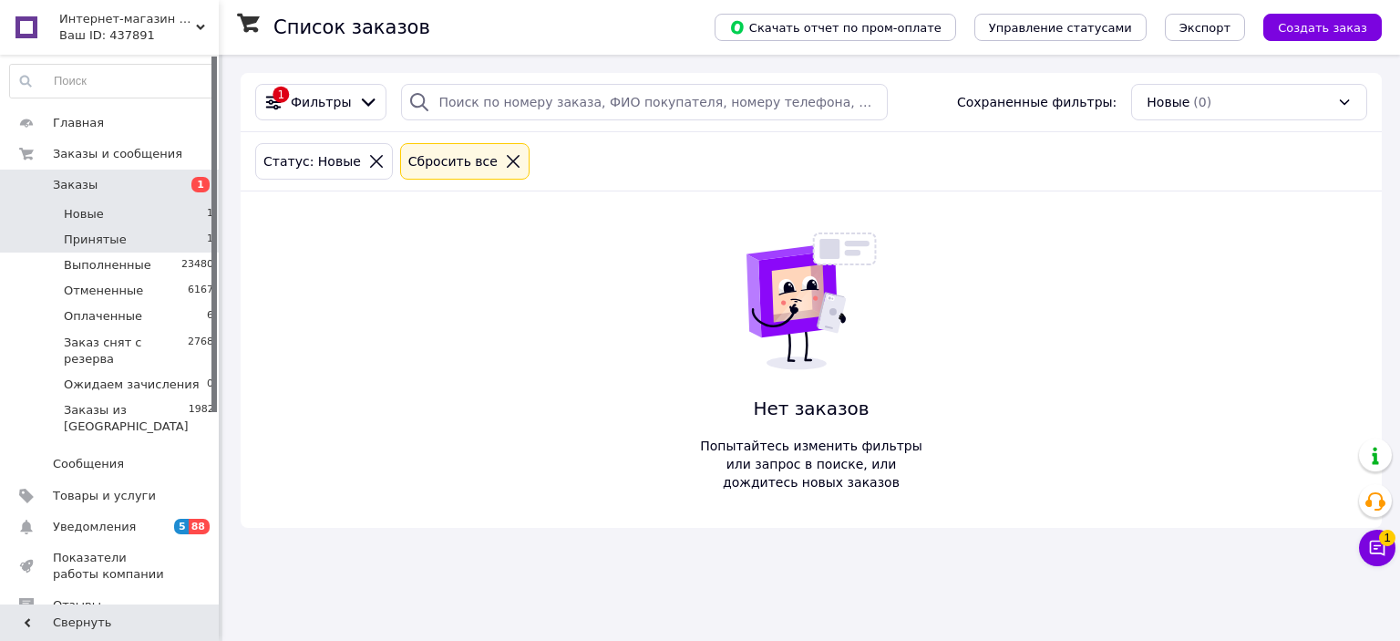
click at [160, 236] on li "Принятые 1" at bounding box center [112, 240] width 224 height 26
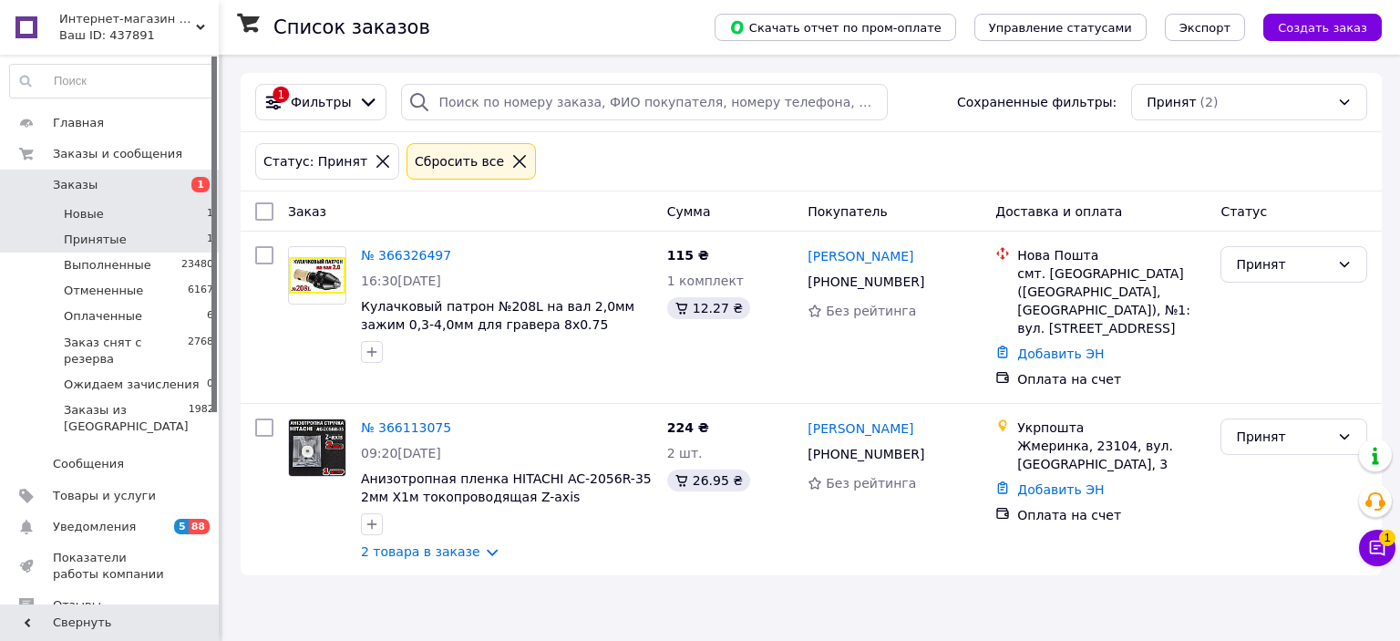
click at [101, 205] on li "Новые 1" at bounding box center [112, 214] width 224 height 26
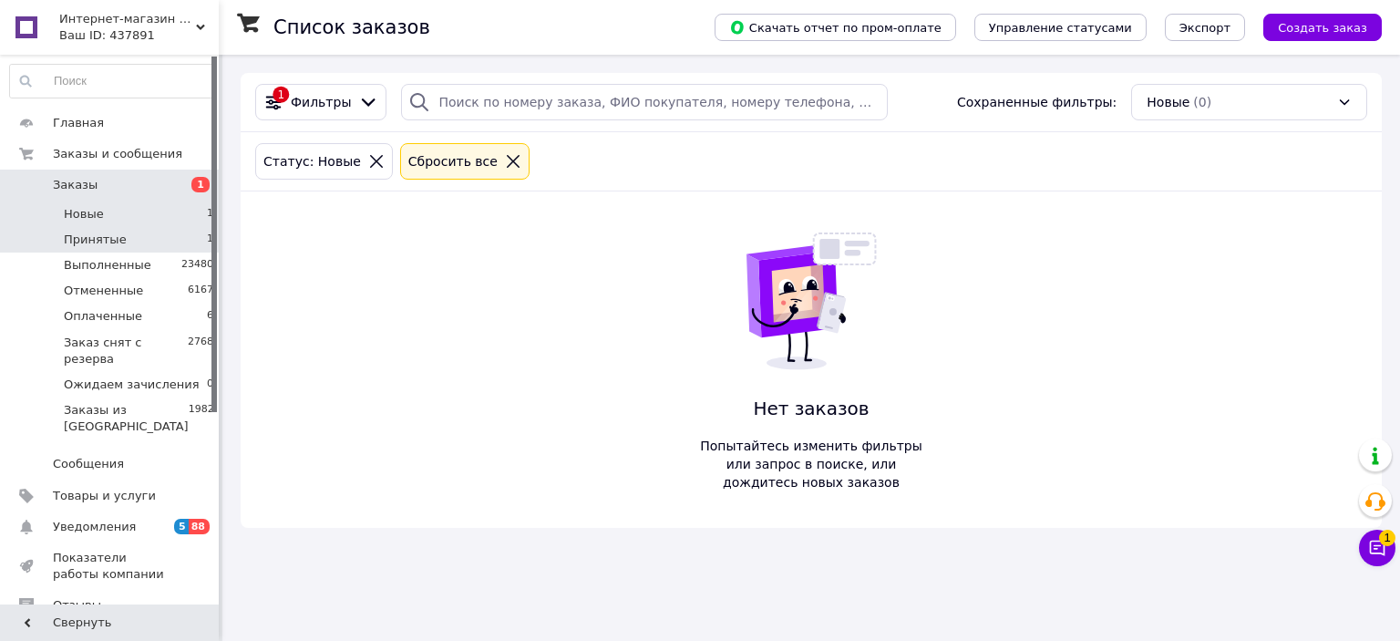
click at [102, 243] on span "Принятые" at bounding box center [95, 240] width 63 height 16
